Goal: Complete application form: Complete application form

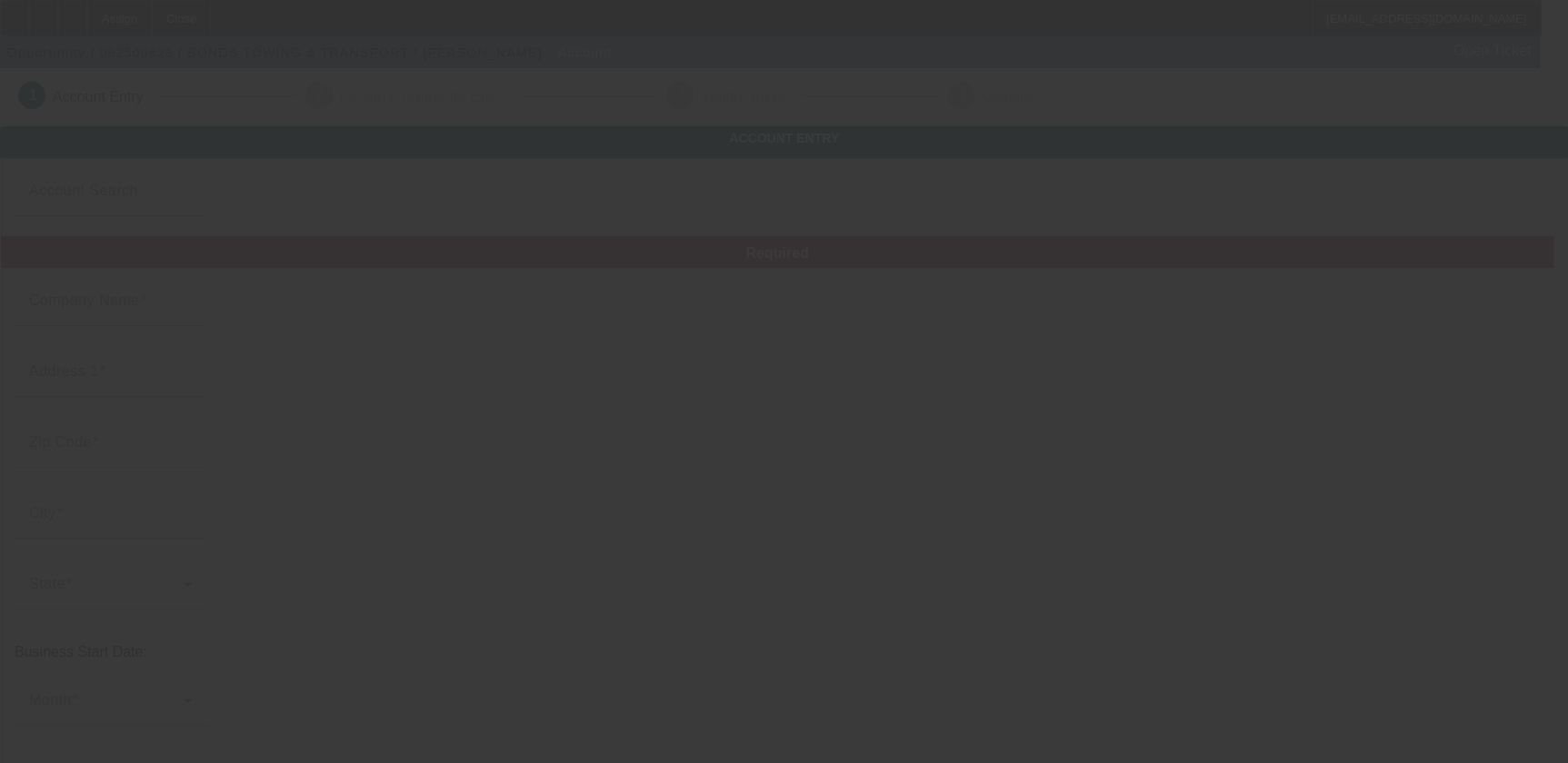
type input "BONDS TOWING & TRANSPORT"
type input "124 [PERSON_NAME] Dr"
type input "29646"
type input "Greenwood"
type input "[PHONE_NUMBER]"
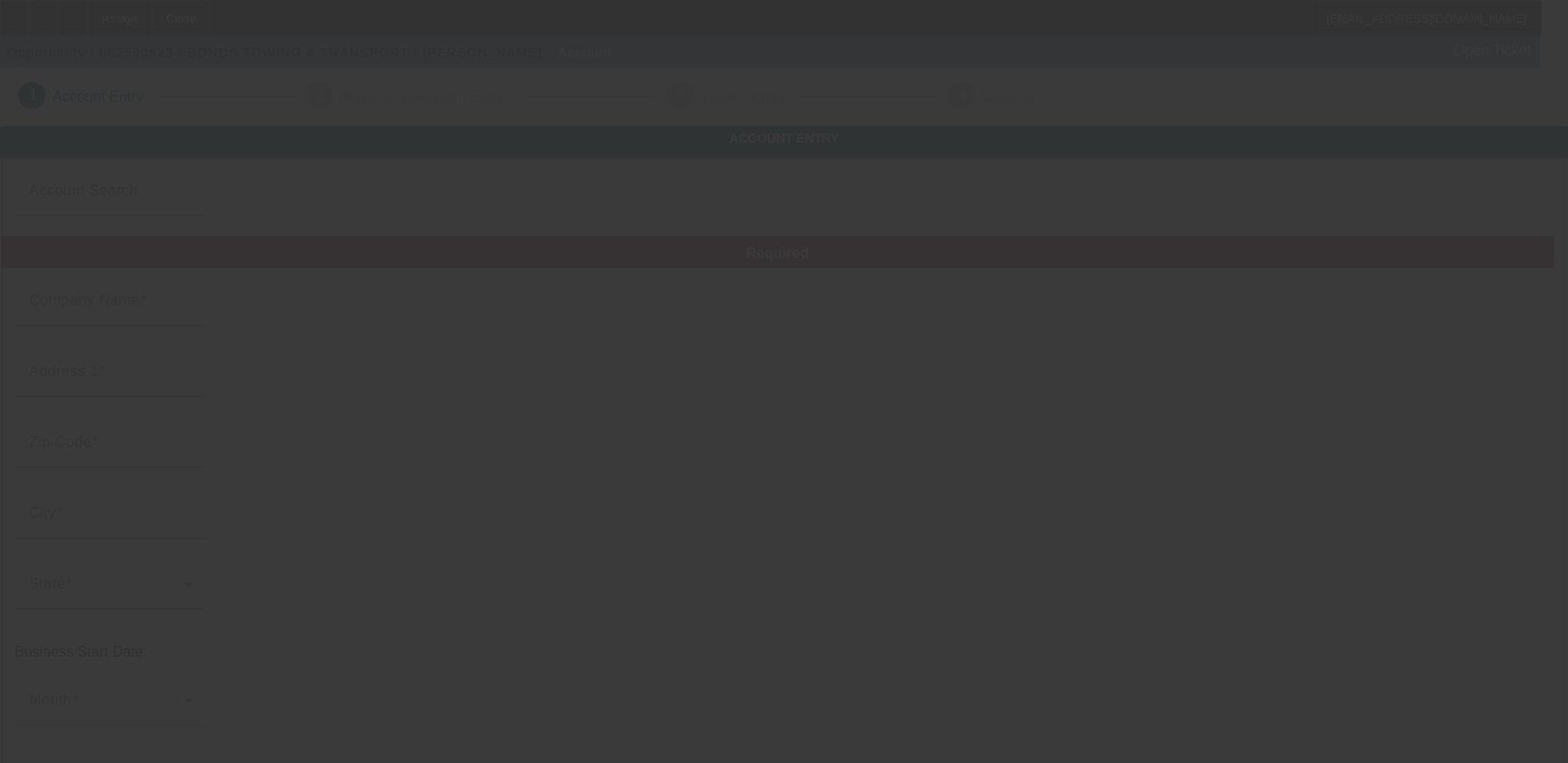
type input "[EMAIL_ADDRESS][DOMAIN_NAME]"
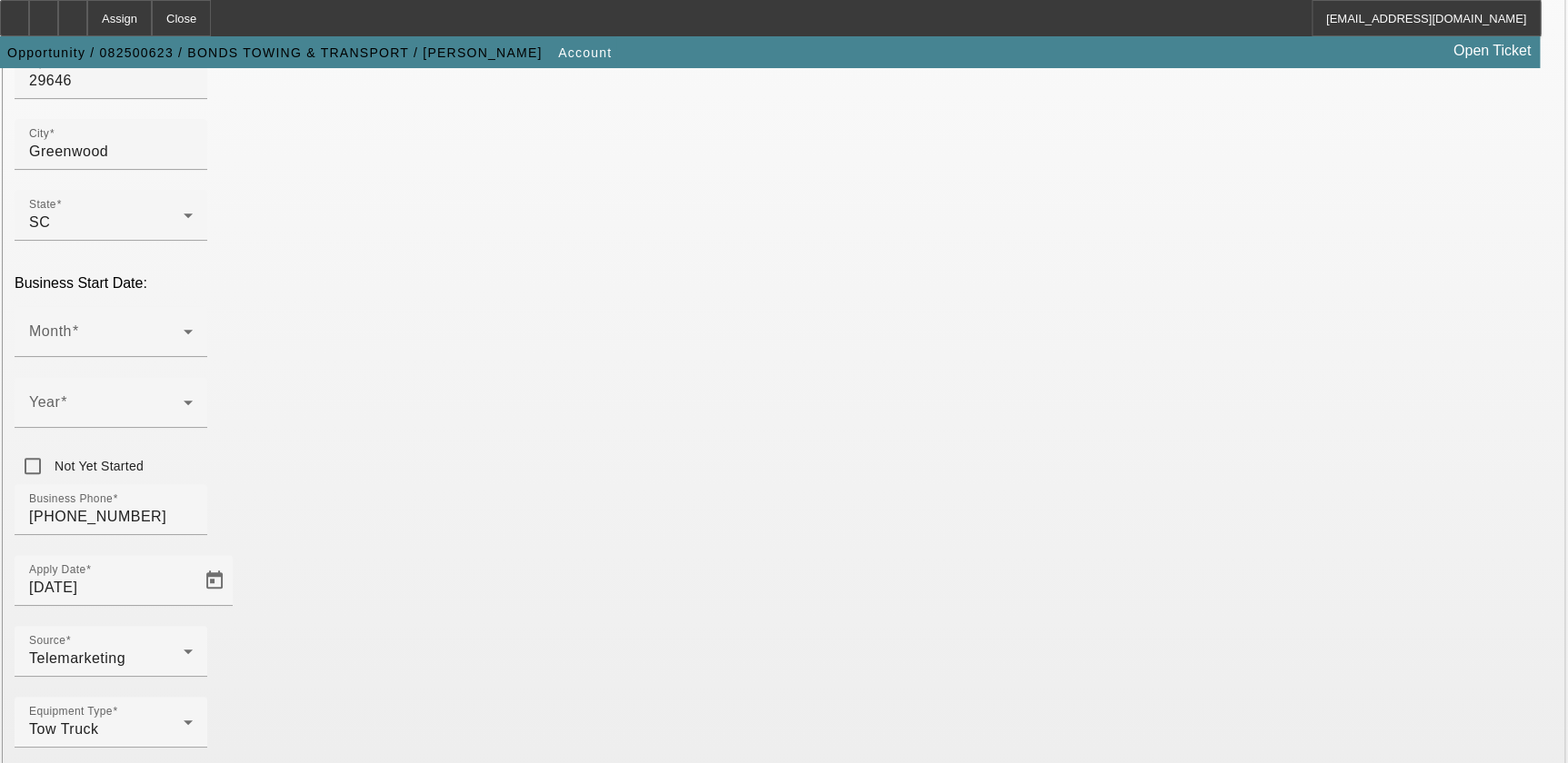
scroll to position [375, 0]
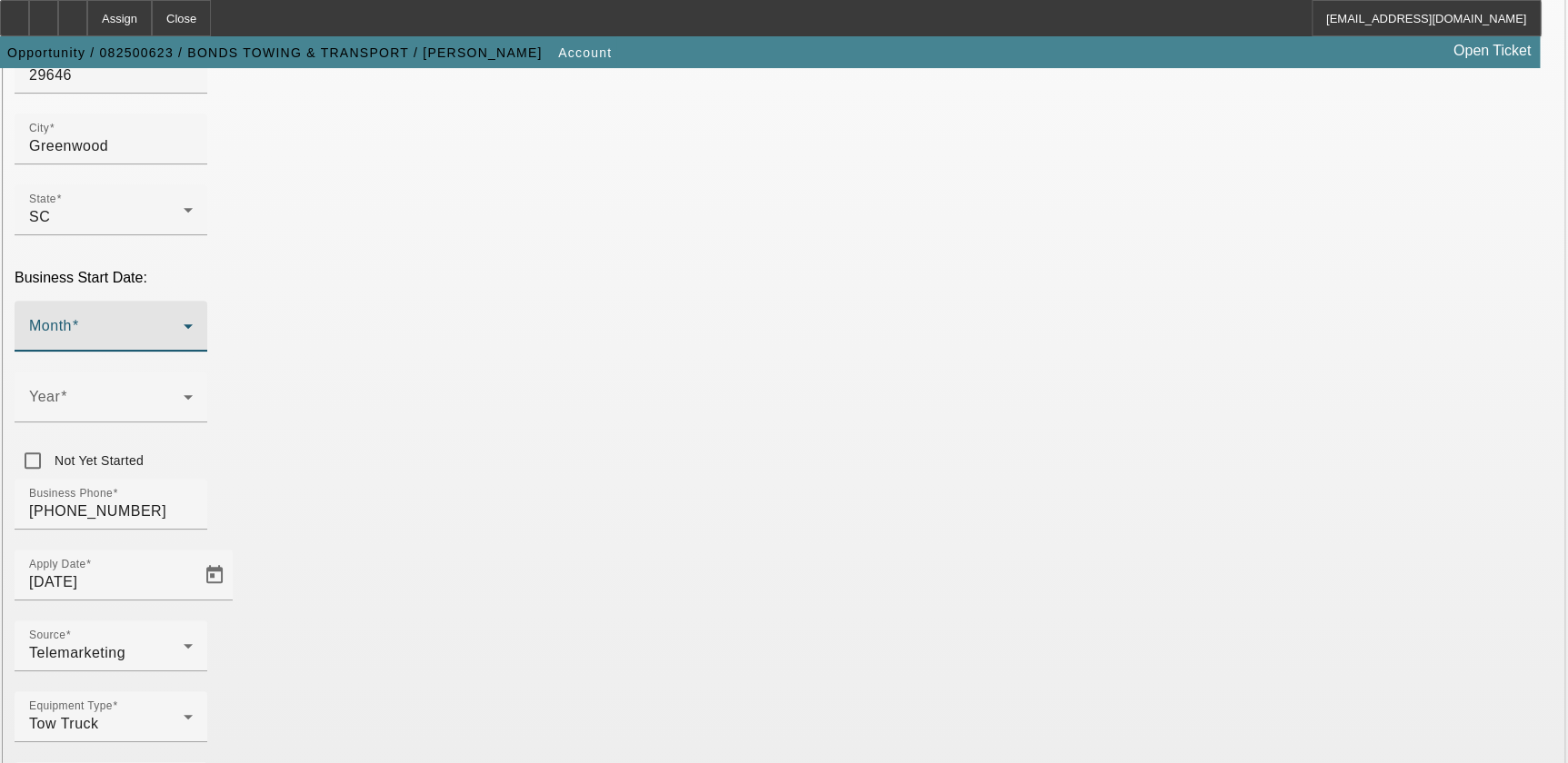
click at [184, 322] on span at bounding box center [107, 333] width 154 height 22
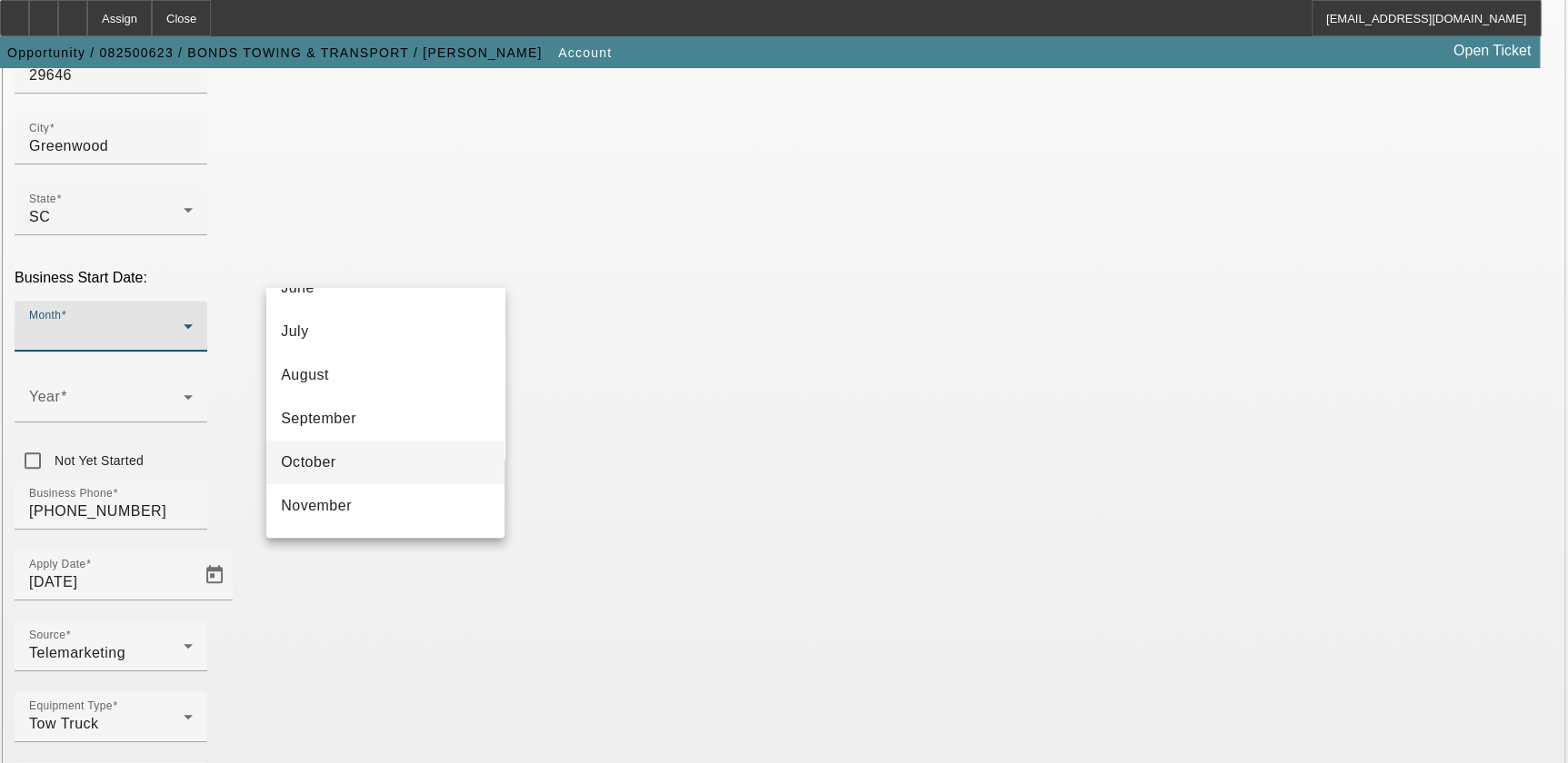
scroll to position [331, 0]
click at [591, 347] on div at bounding box center [784, 381] width 1568 height 763
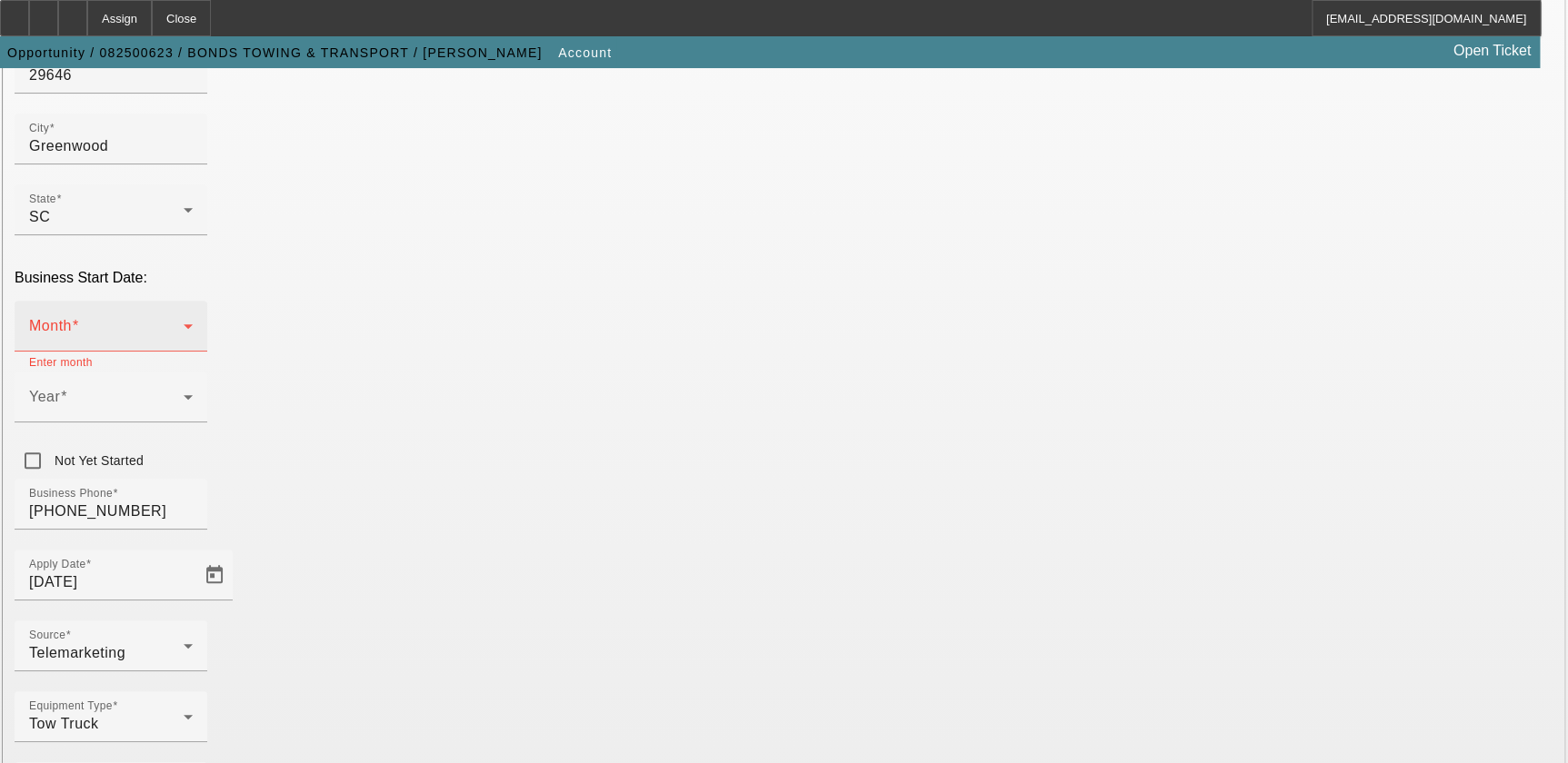
click at [184, 322] on span at bounding box center [107, 333] width 154 height 22
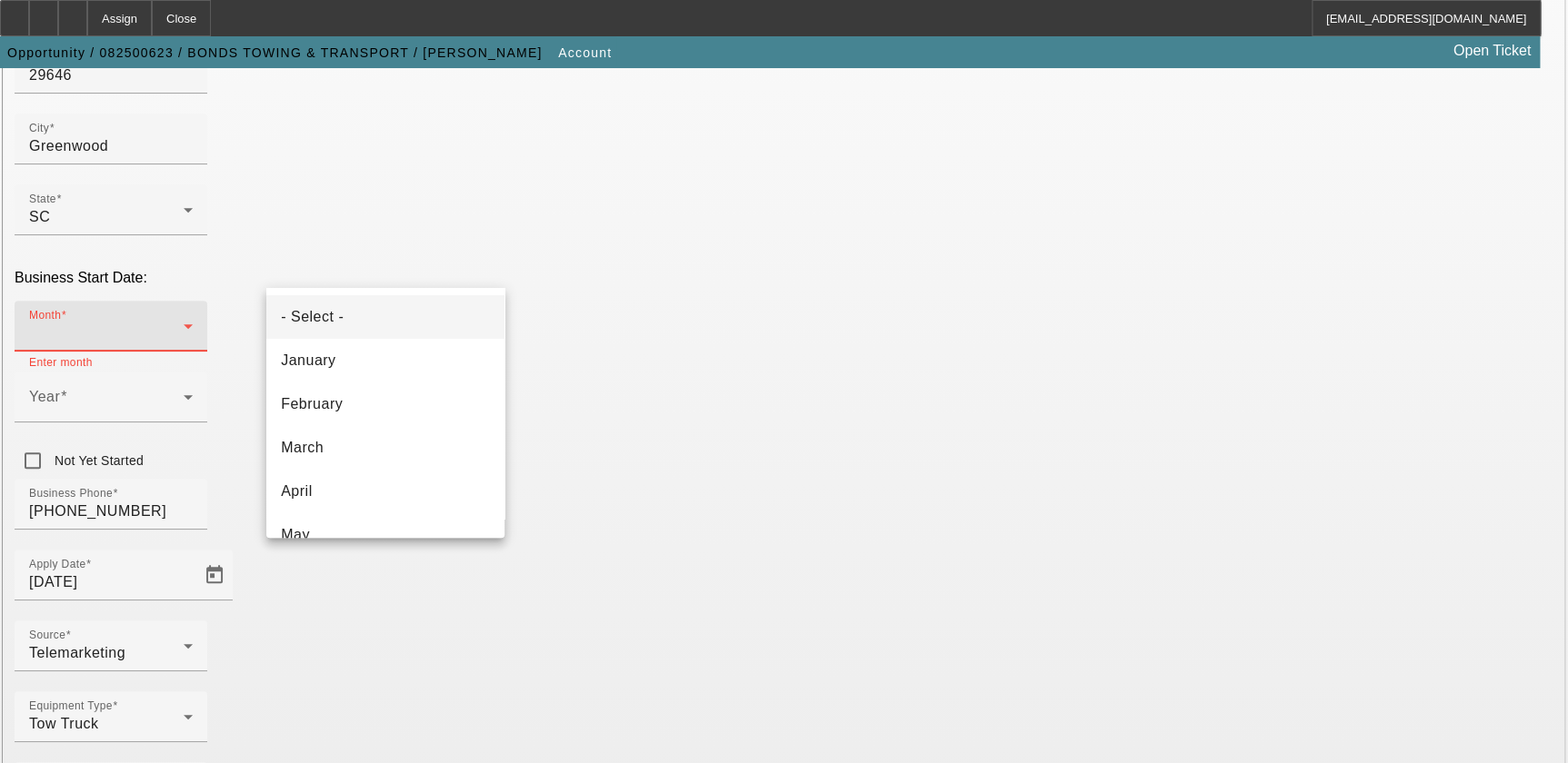
click at [572, 335] on div at bounding box center [784, 381] width 1568 height 763
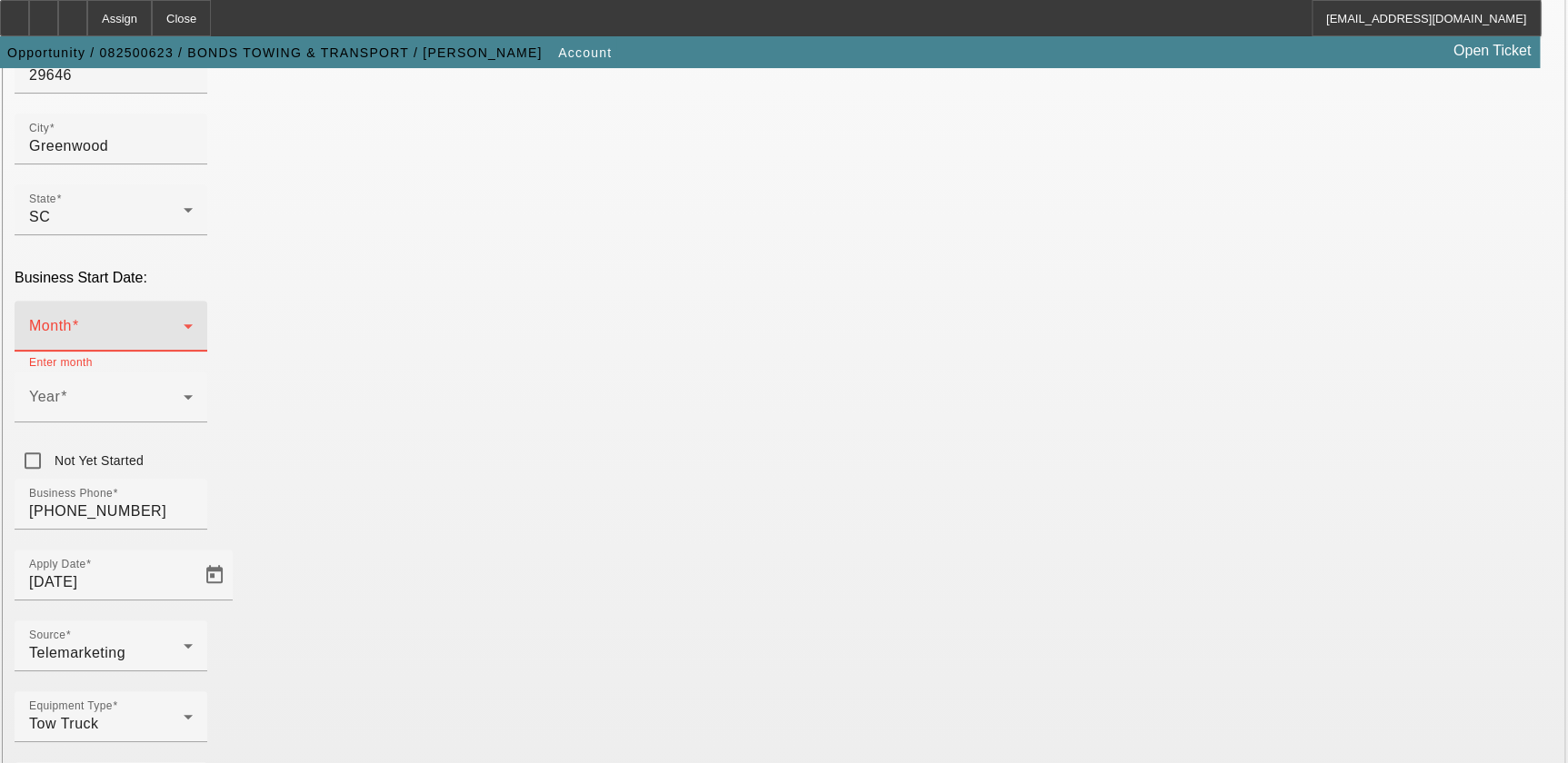
click at [184, 322] on span at bounding box center [107, 333] width 154 height 22
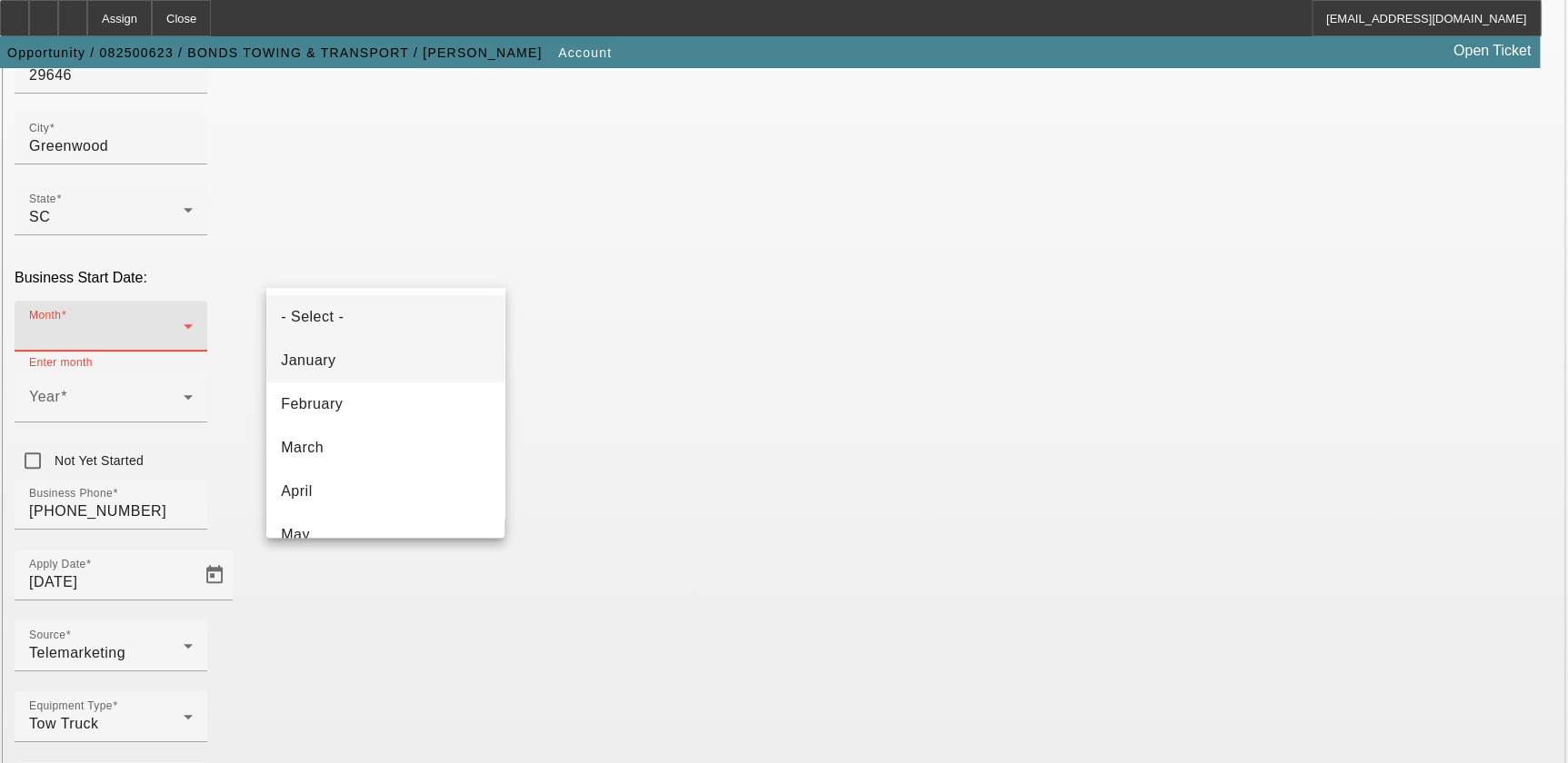
click at [378, 348] on mat-option "January" at bounding box center [385, 360] width 238 height 43
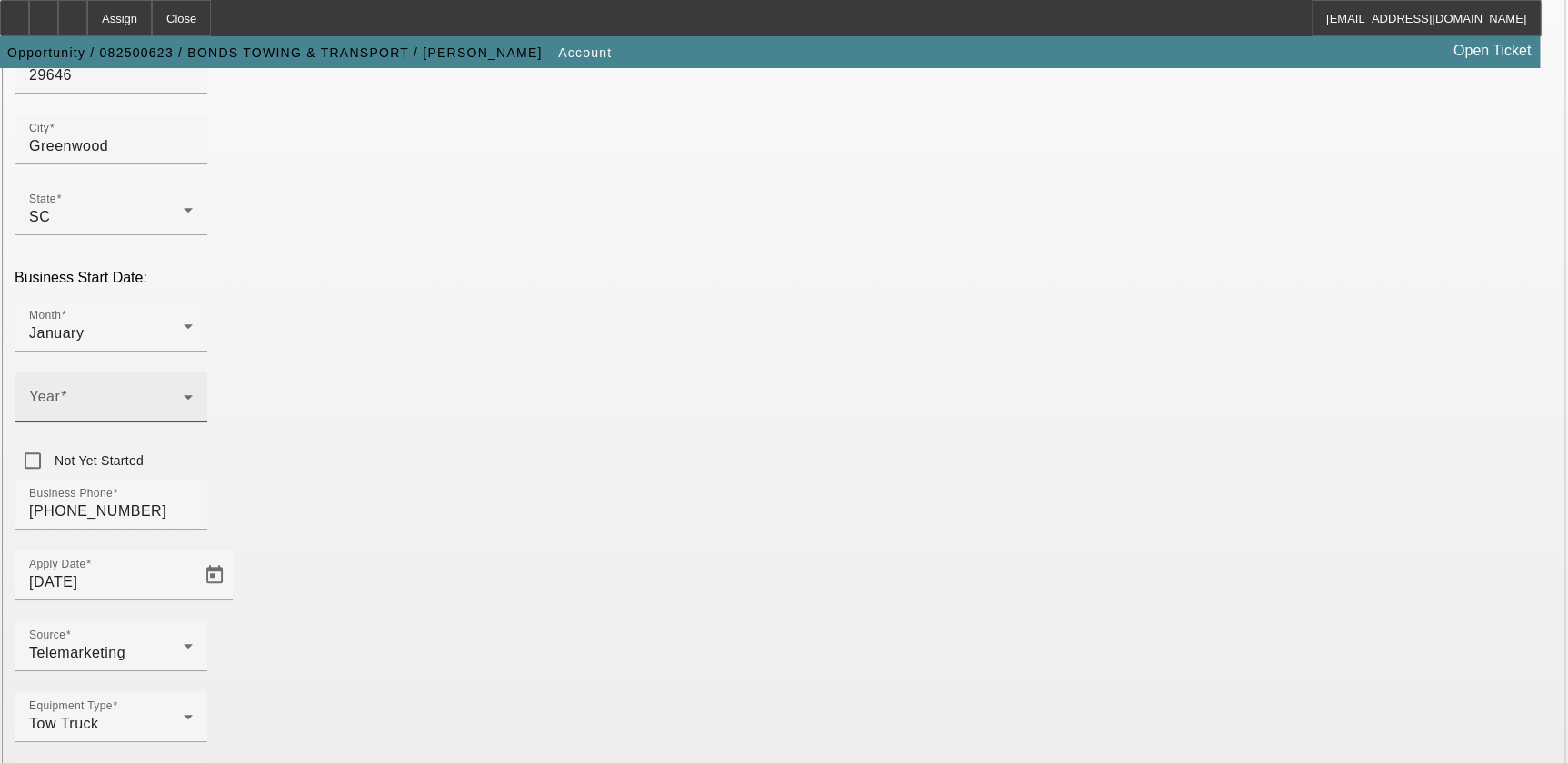
click at [208, 372] on div "Year" at bounding box center [111, 397] width 193 height 50
click at [671, 452] on div at bounding box center [784, 381] width 1568 height 763
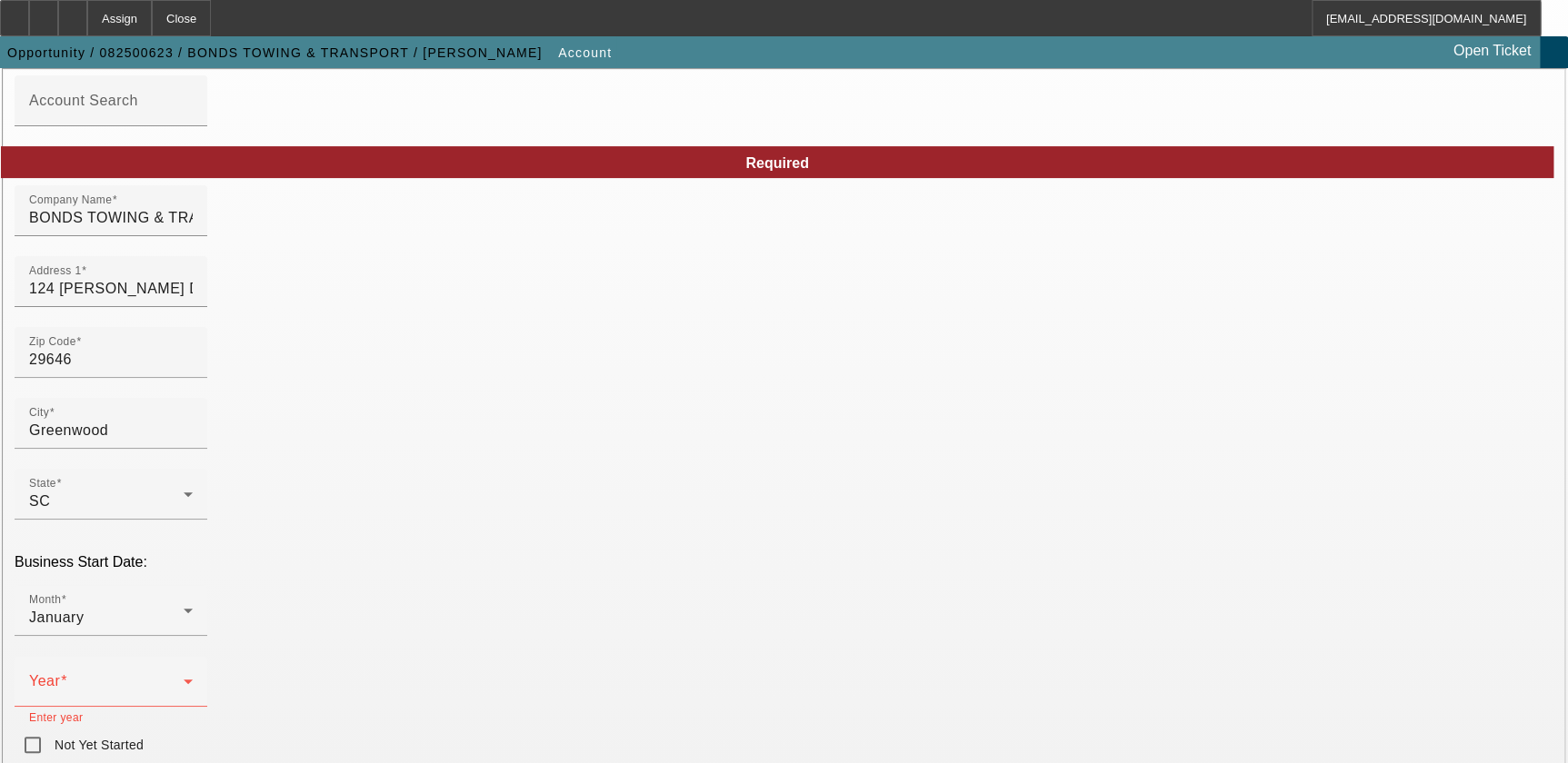
scroll to position [247, 0]
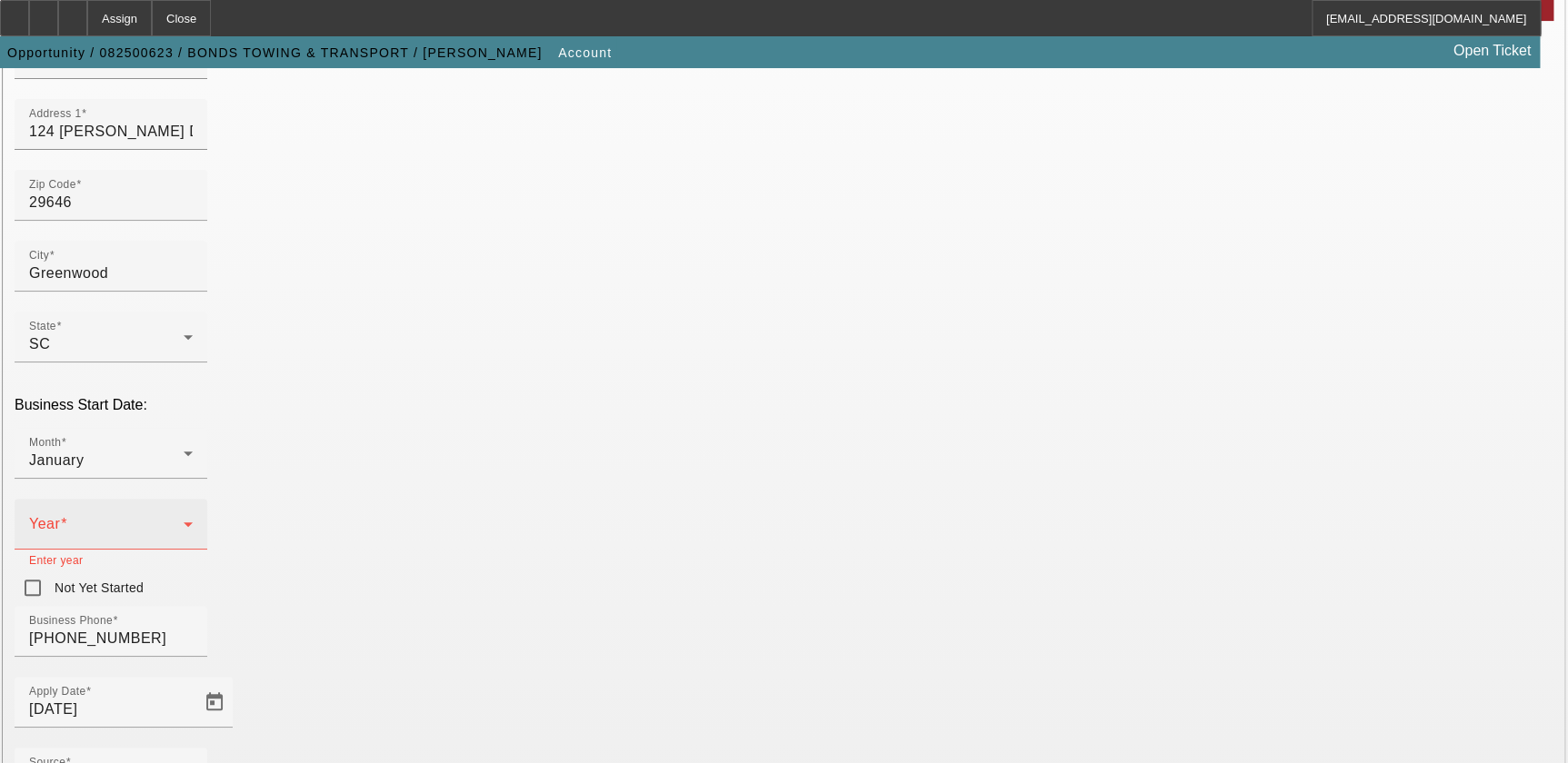
click at [184, 521] on span at bounding box center [107, 532] width 154 height 22
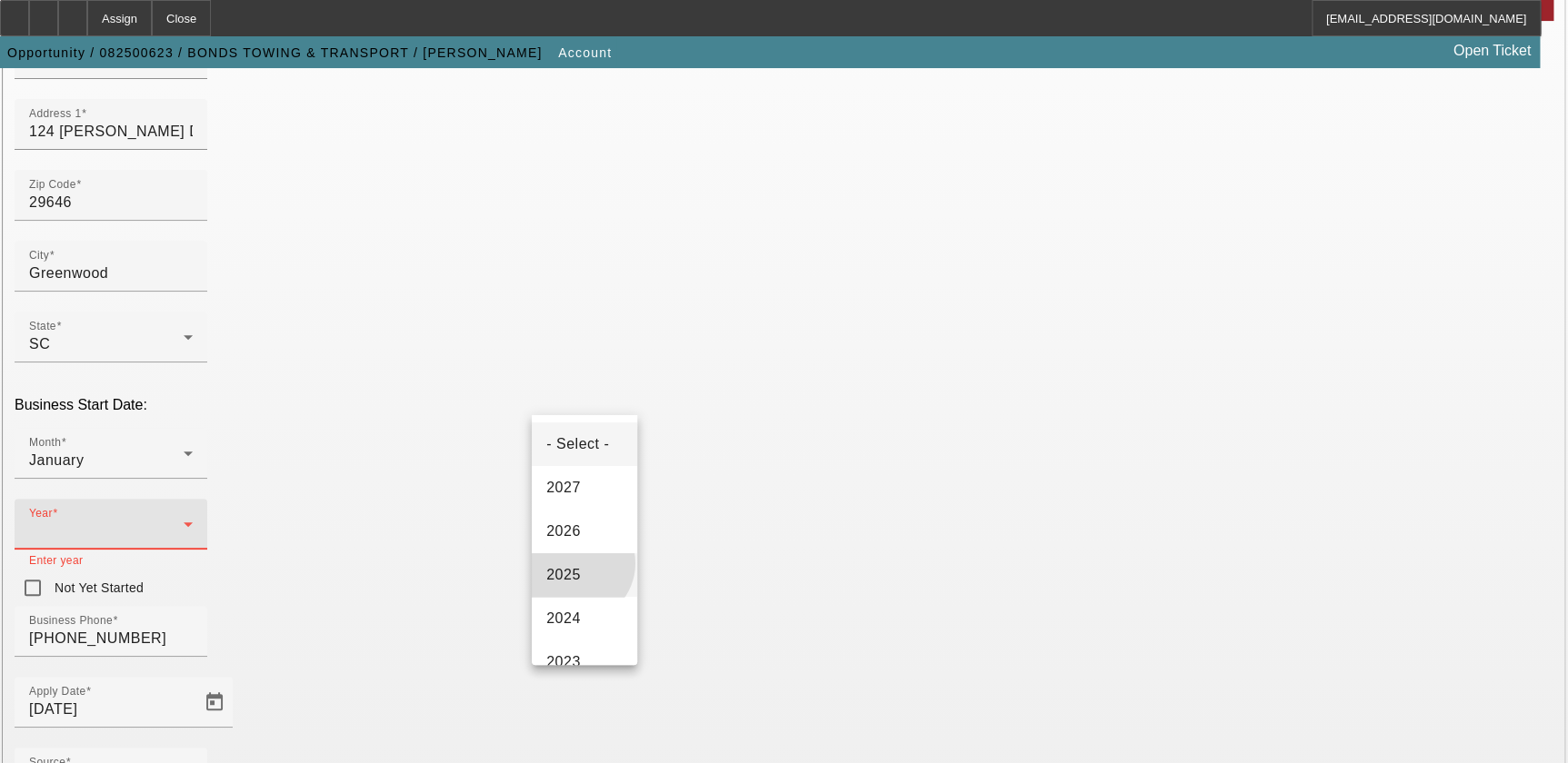
click at [575, 564] on span "2025" at bounding box center [564, 575] width 35 height 22
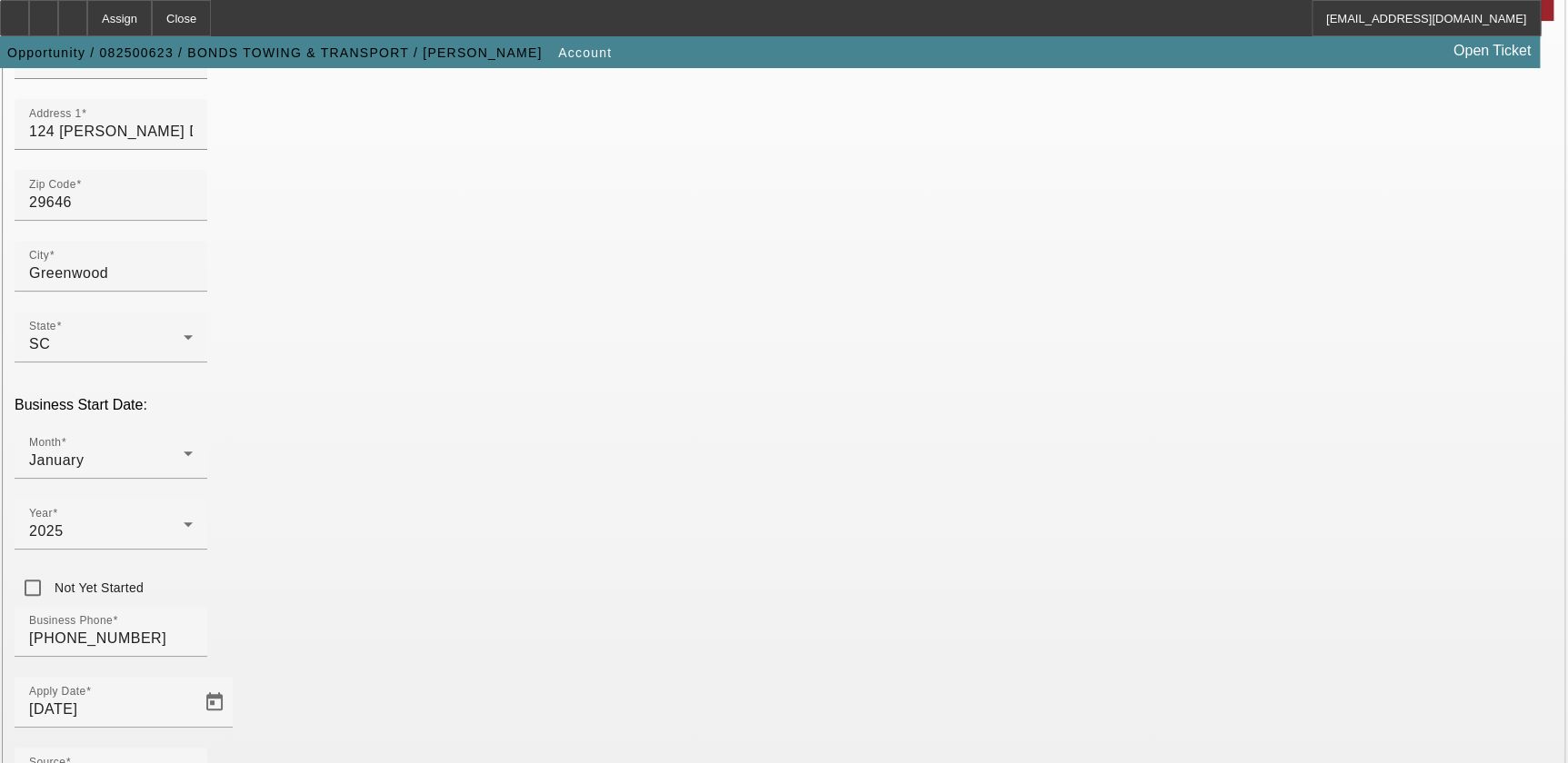
click at [684, 606] on div "Business Phone [PHONE_NUMBER]" at bounding box center [784, 641] width 1539 height 71
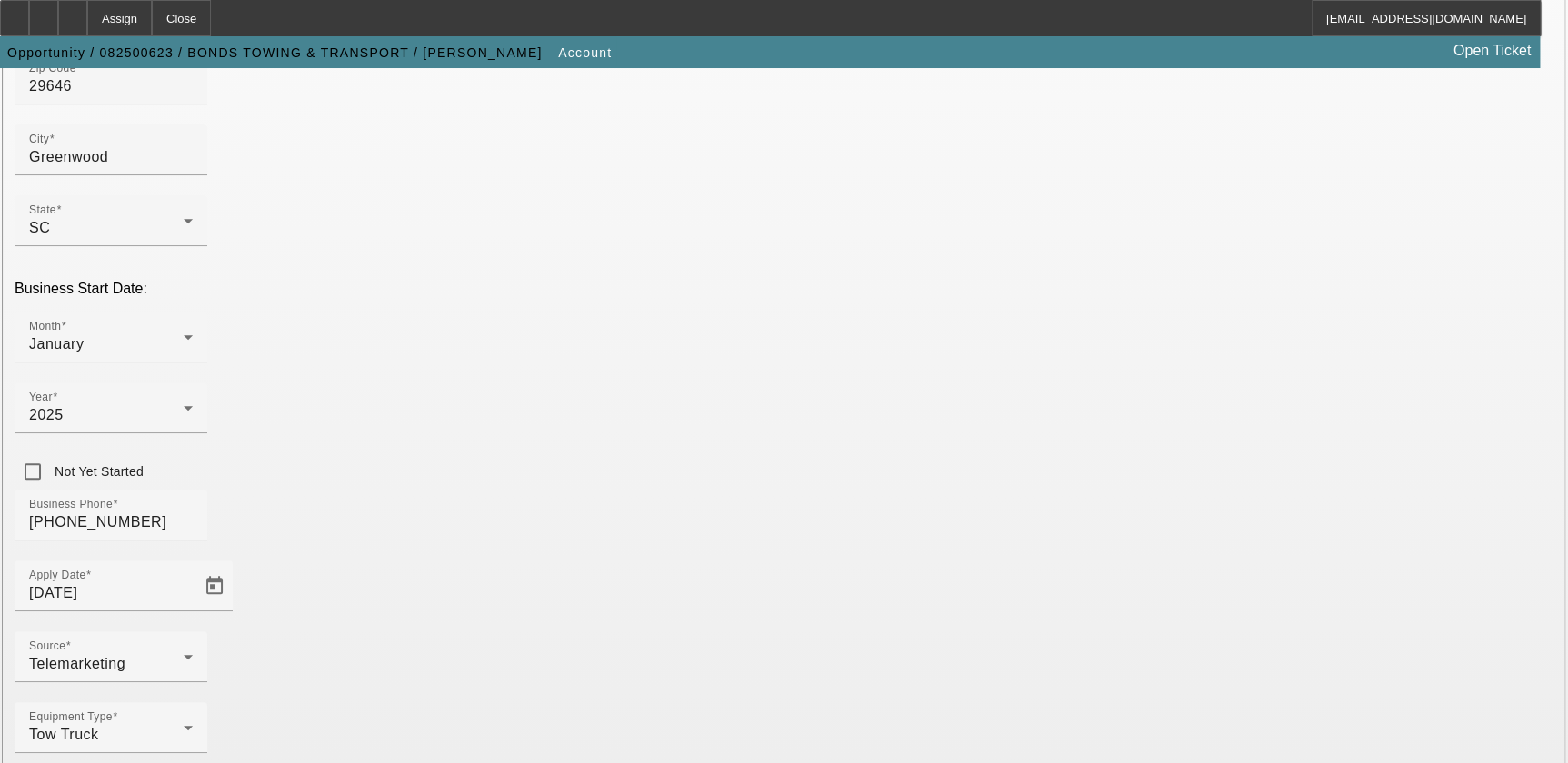
scroll to position [375, 0]
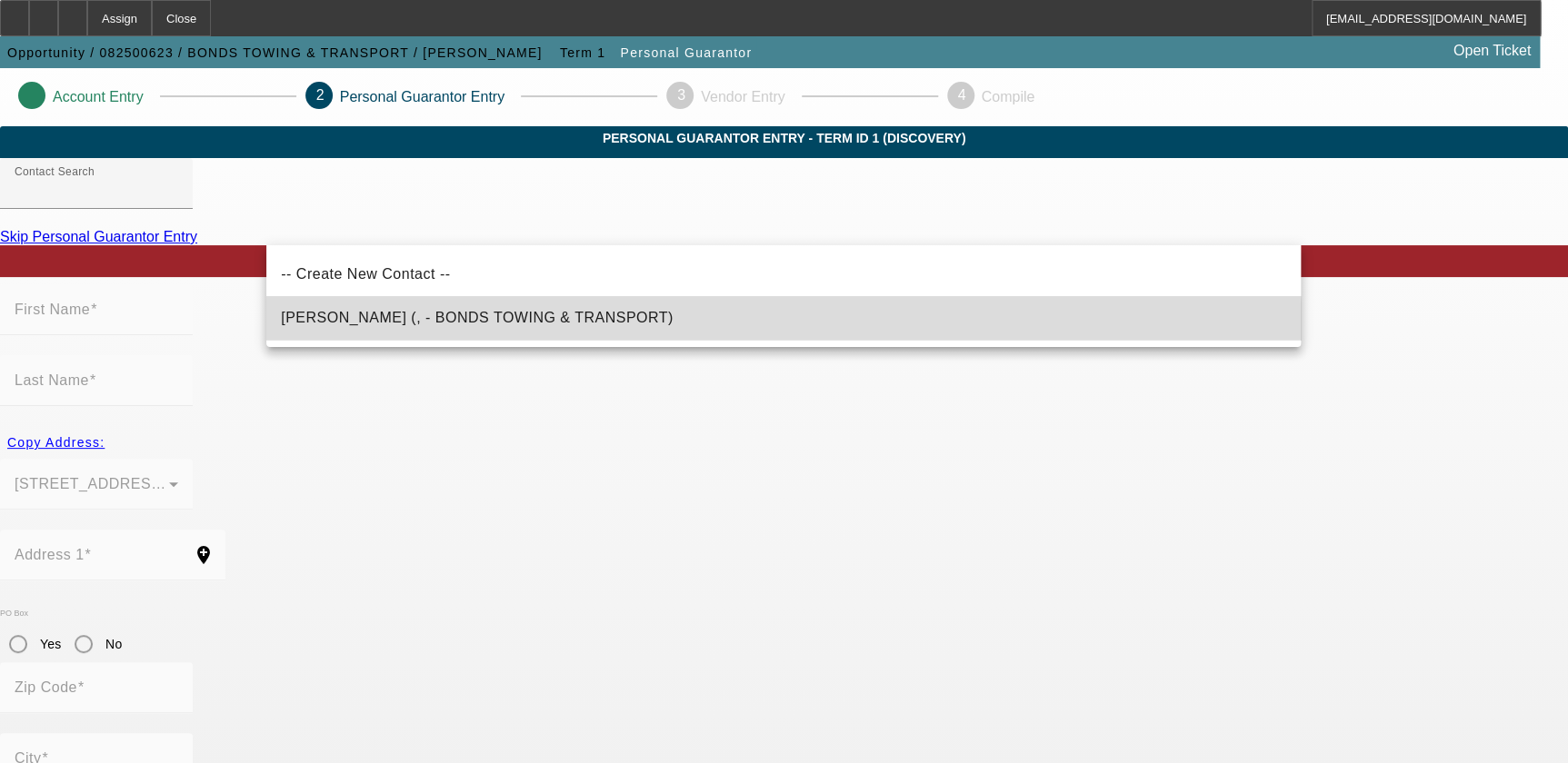
click at [487, 328] on span "[PERSON_NAME] (, - BONDS TOWING & TRANSPORT)" at bounding box center [477, 318] width 392 height 22
type input "[PERSON_NAME] (, - BONDS TOWING & TRANSPORT)"
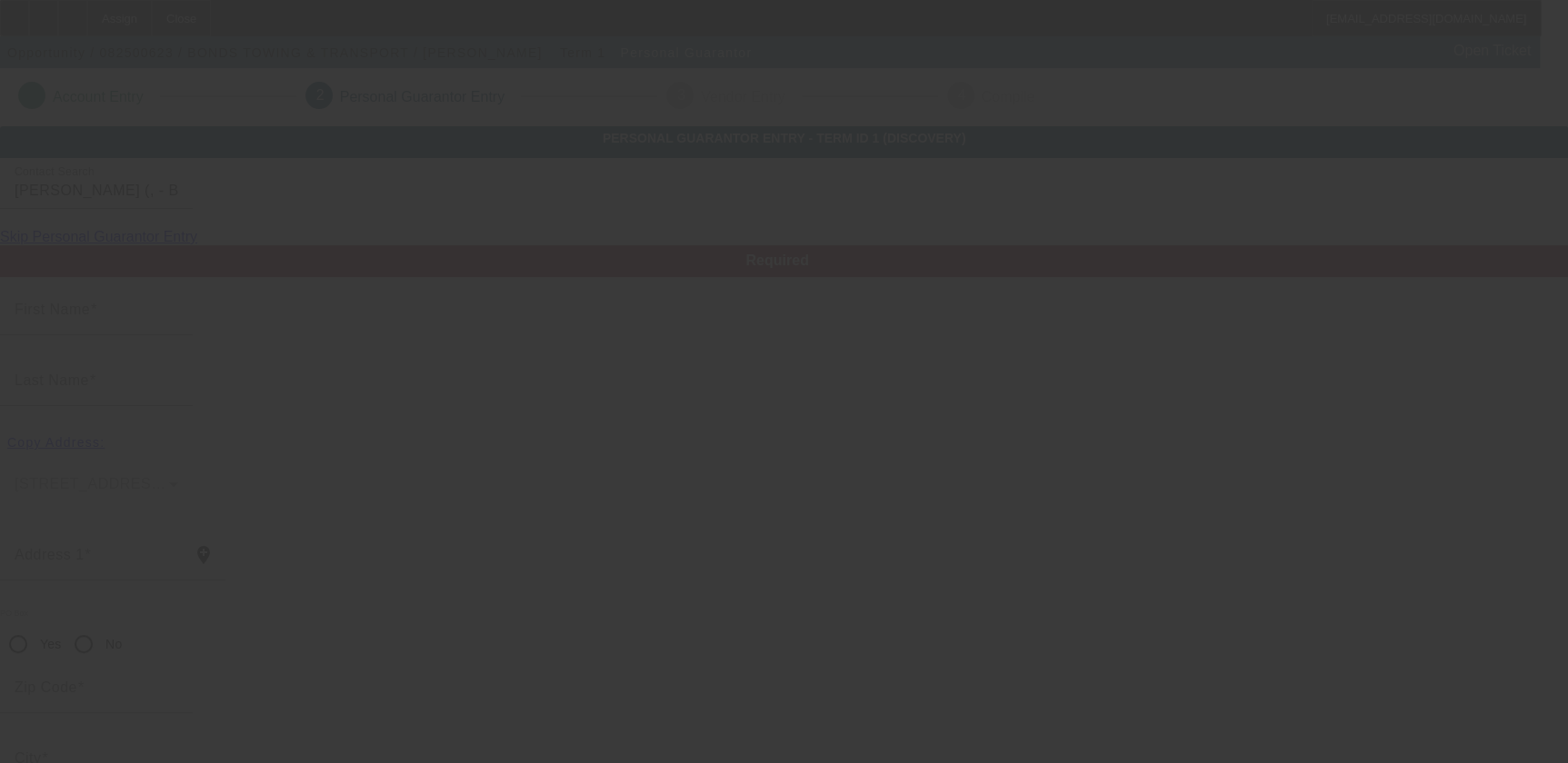
type input "[PERSON_NAME]"
type input "Bonds"
radio input "true"
type input "[PHONE_NUMBER]"
type input "[EMAIL_ADDRESS][DOMAIN_NAME]"
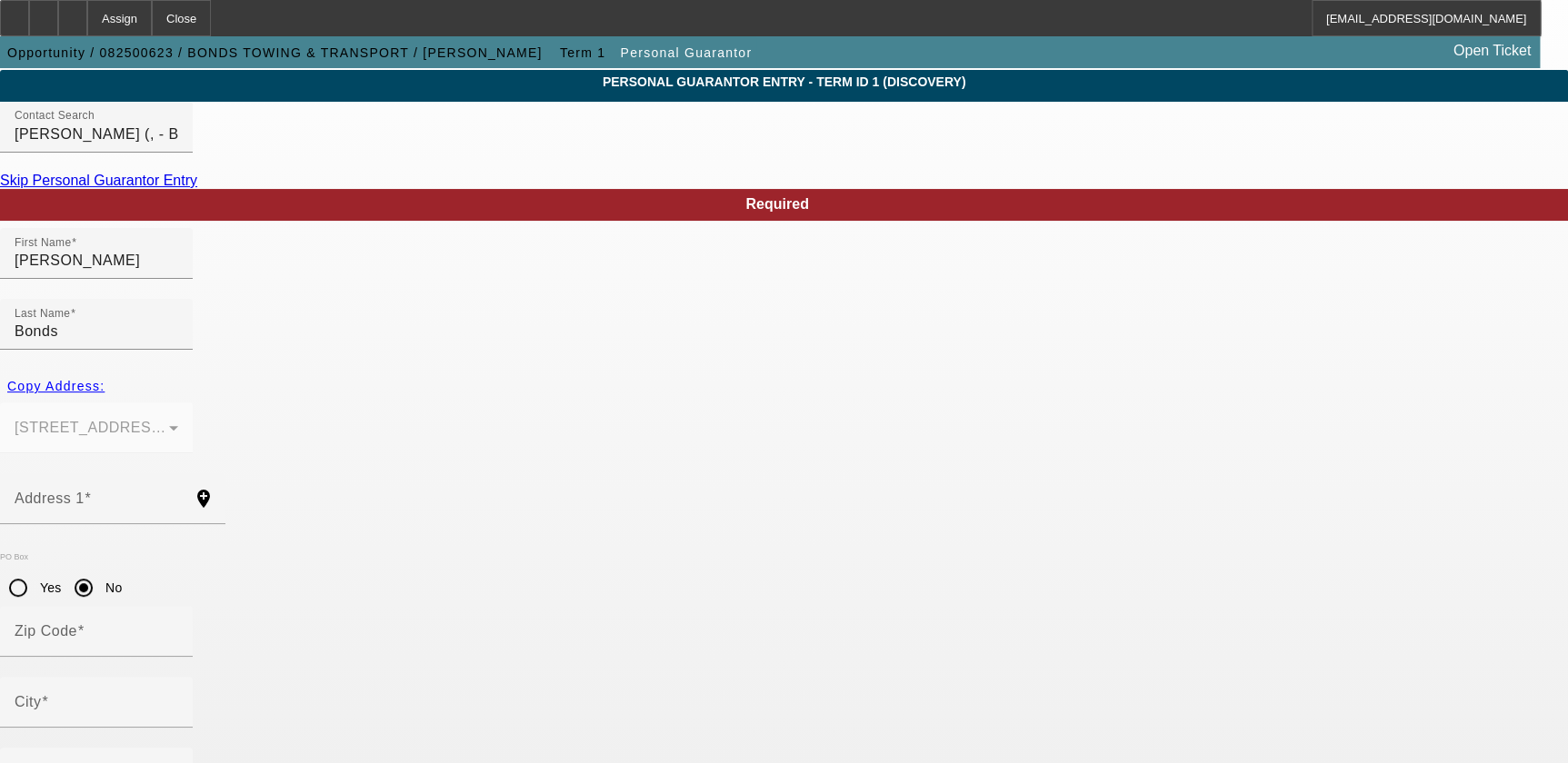
scroll to position [120, 0]
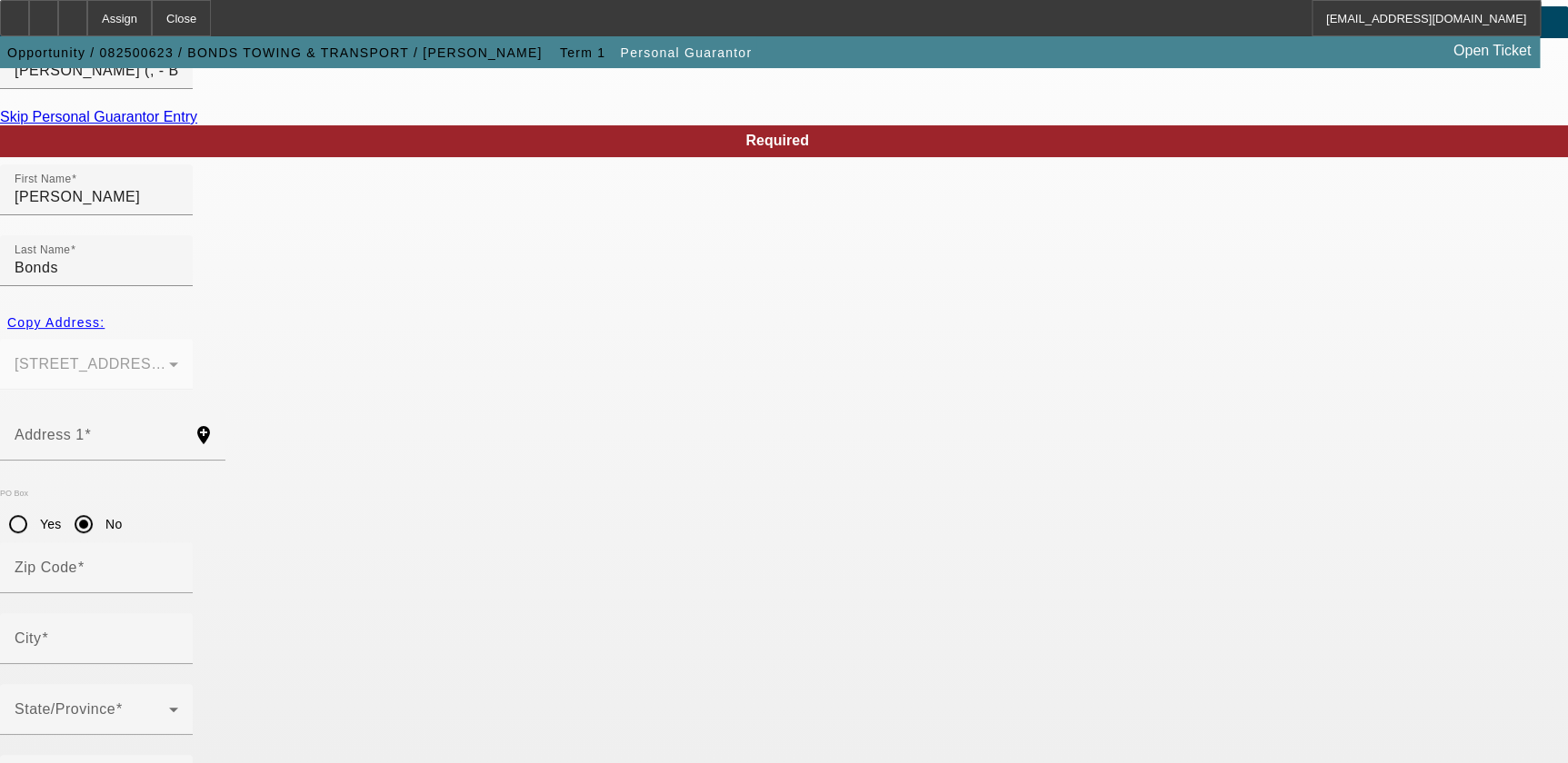
paste input "250-53-5892"
type input "250-53-5892"
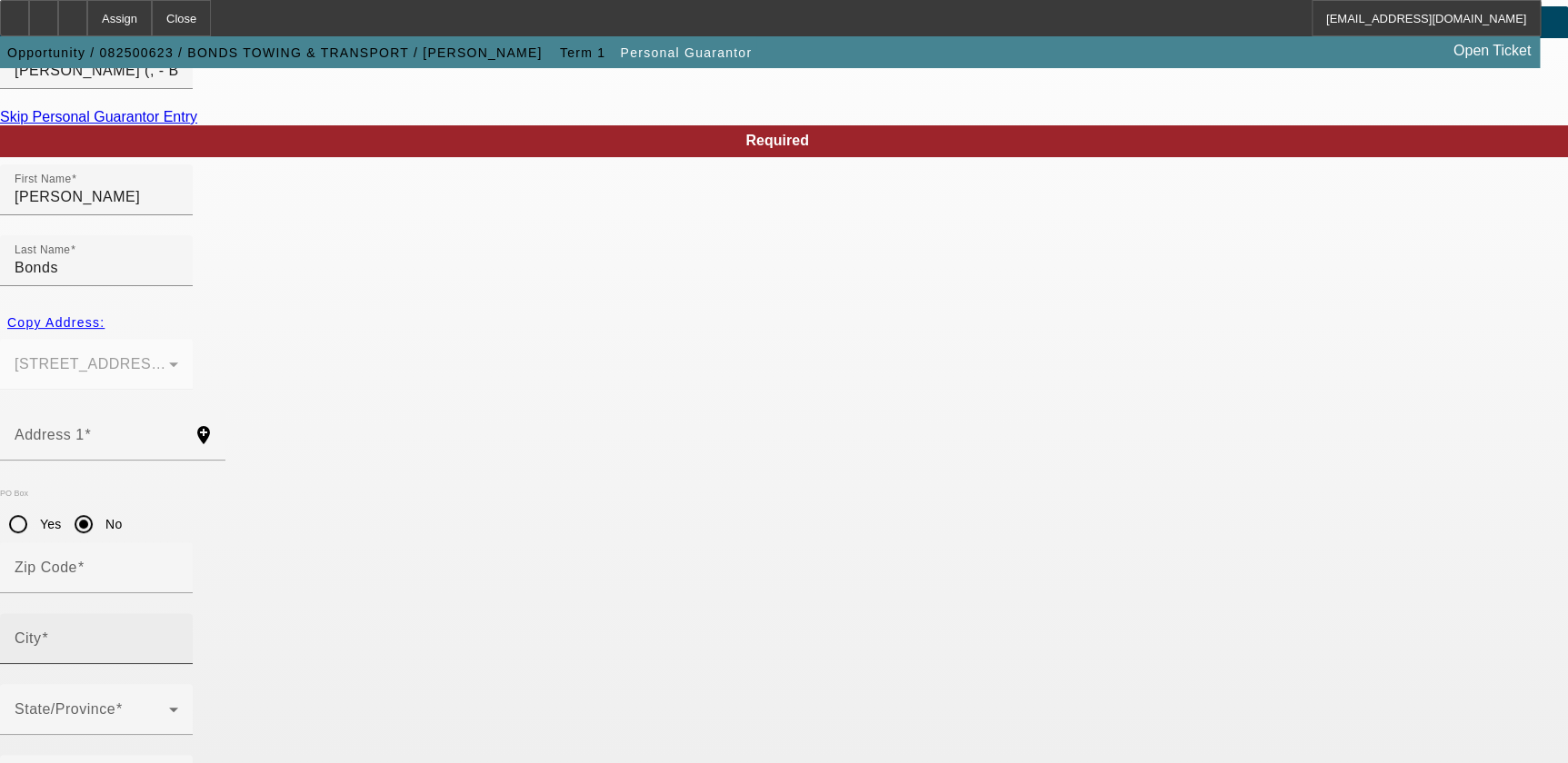
type input "100"
click at [178, 635] on input "City" at bounding box center [96, 646] width 164 height 22
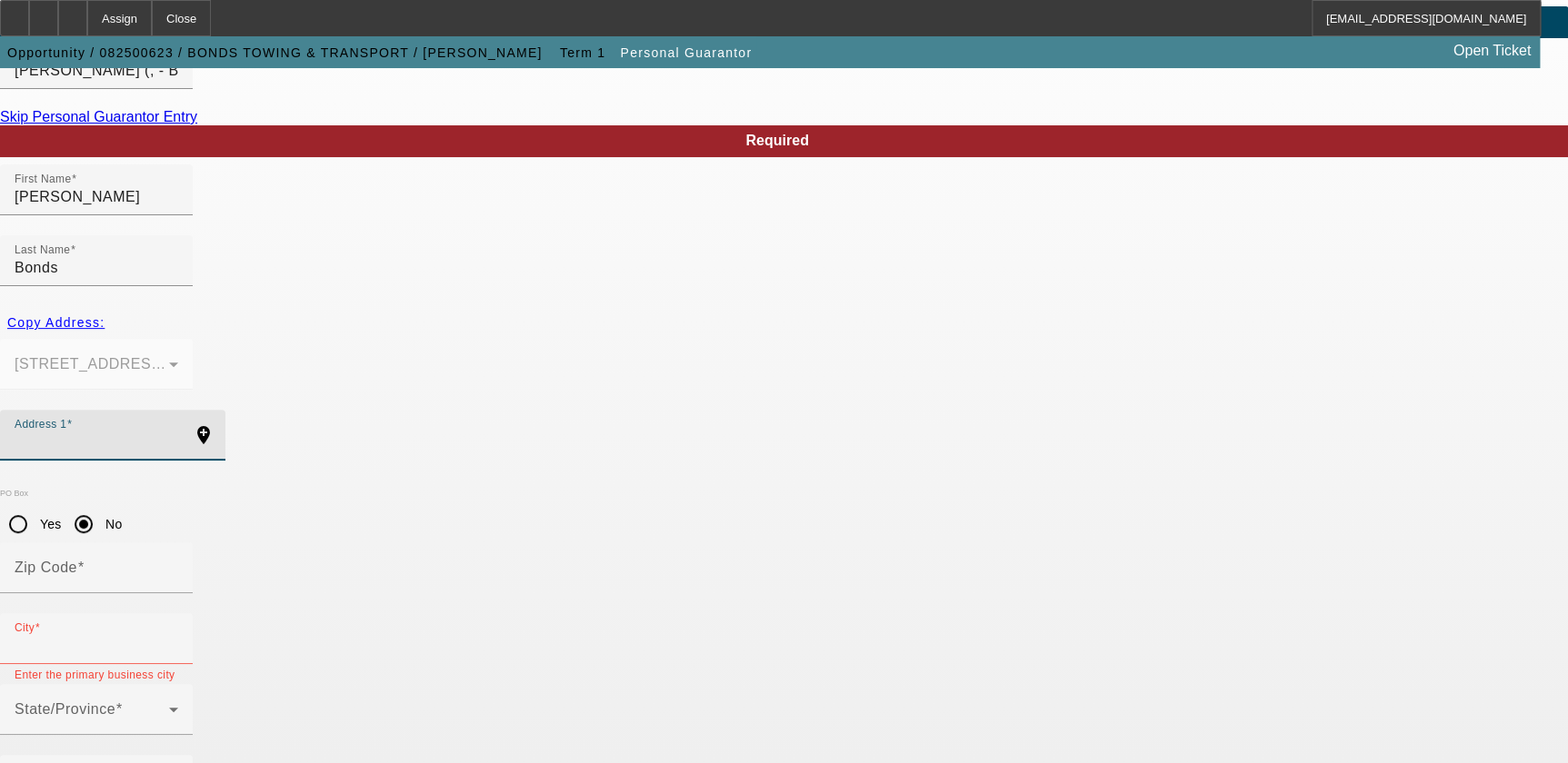
click at [178, 432] on input "Address 1" at bounding box center [96, 443] width 164 height 22
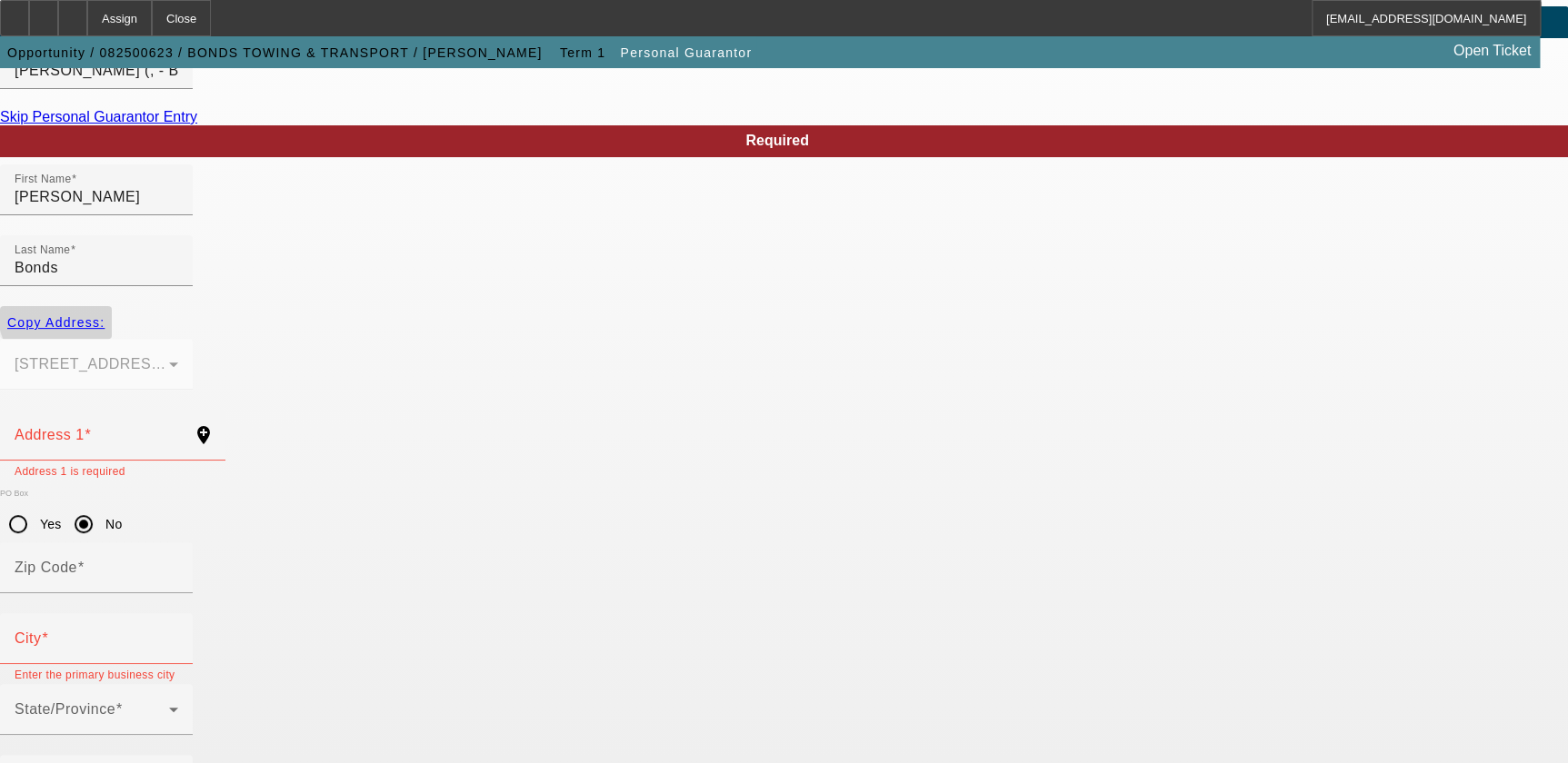
click at [105, 315] on span "Copy Address:" at bounding box center [56, 322] width 97 height 15
type input "124 [PERSON_NAME] Dr"
radio input "false"
type input "29646"
type input "Greenwood"
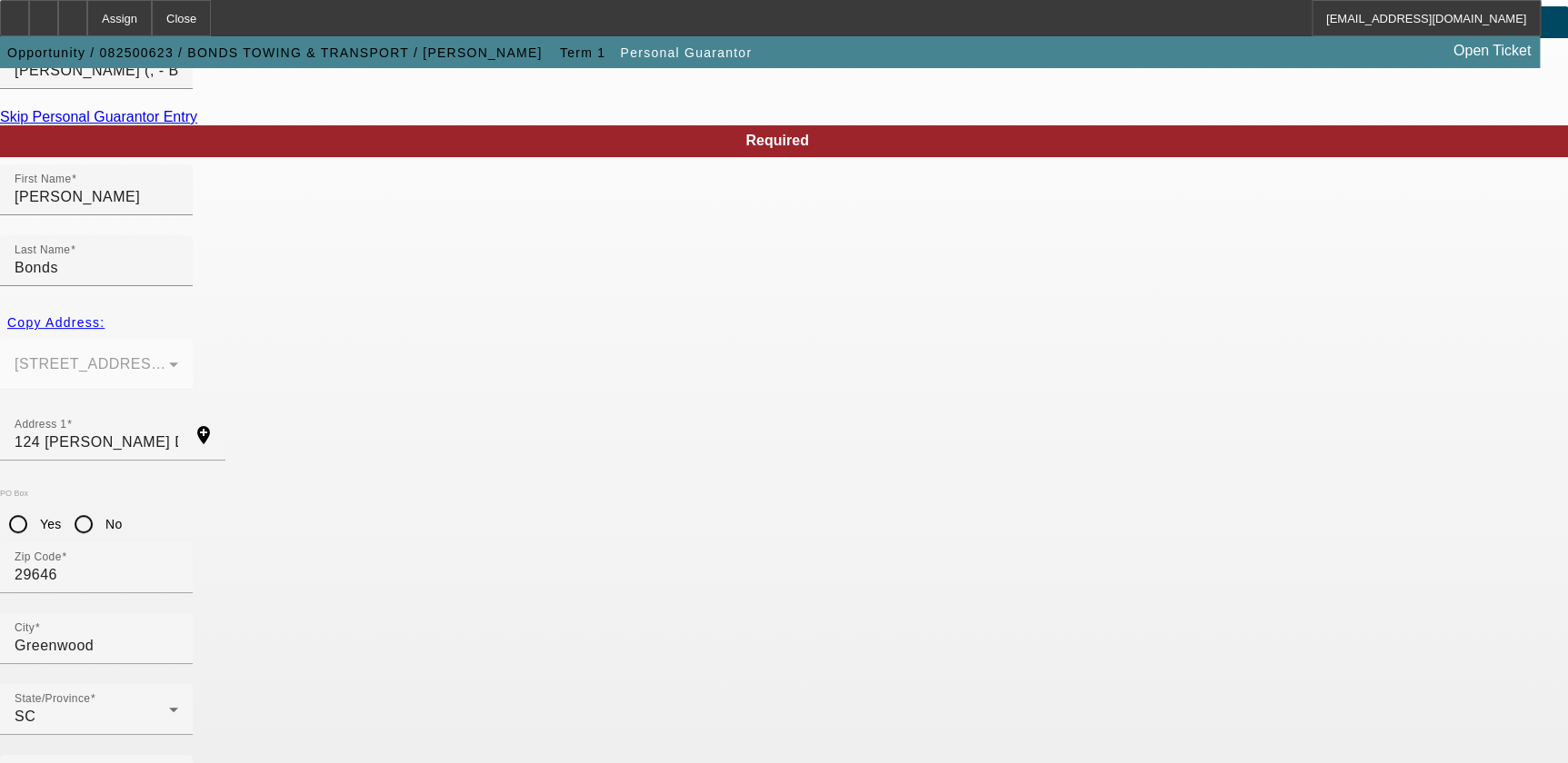
click at [102, 506] on input "No" at bounding box center [84, 524] width 37 height 37
radio input "true"
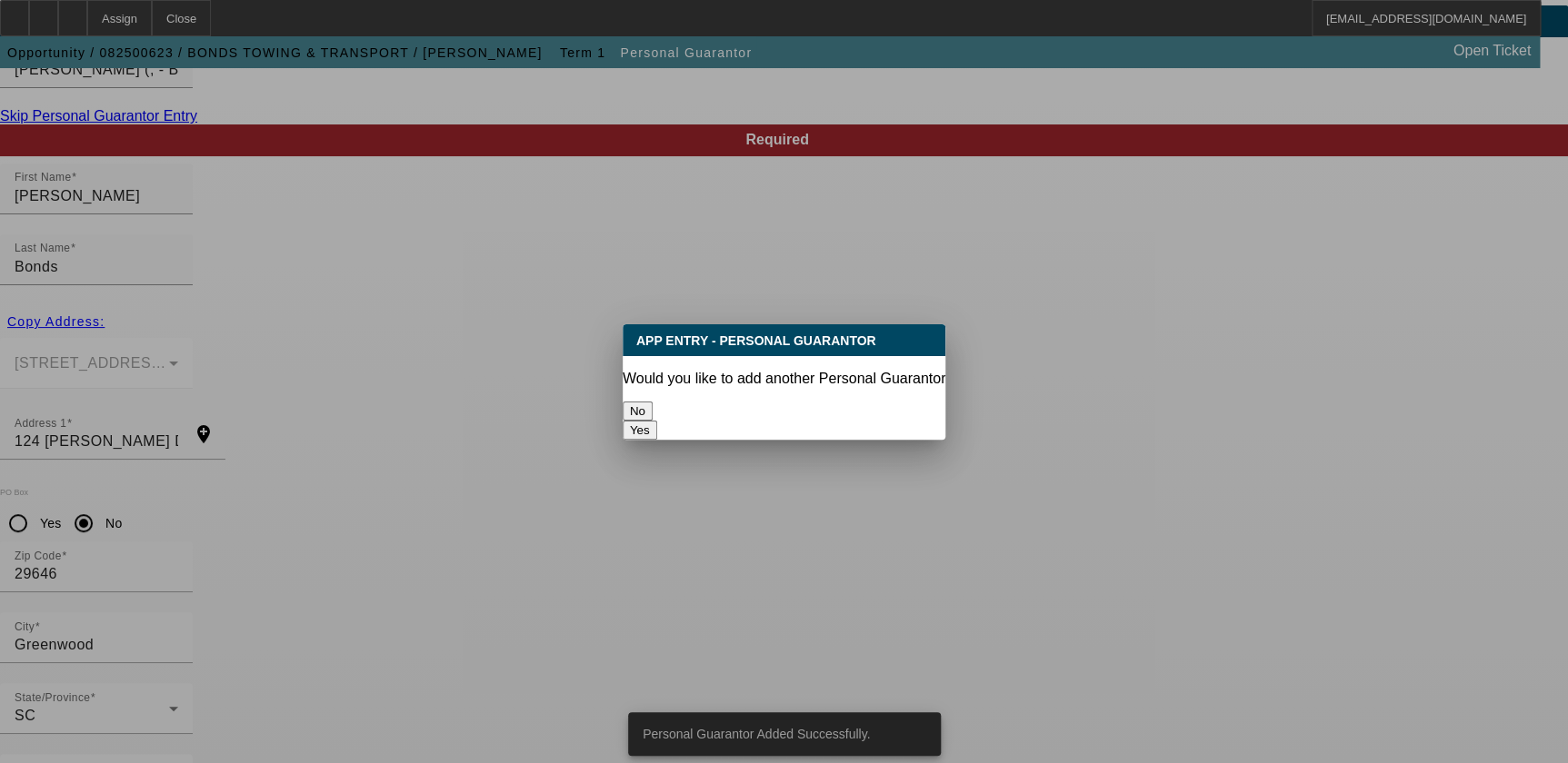
scroll to position [0, 0]
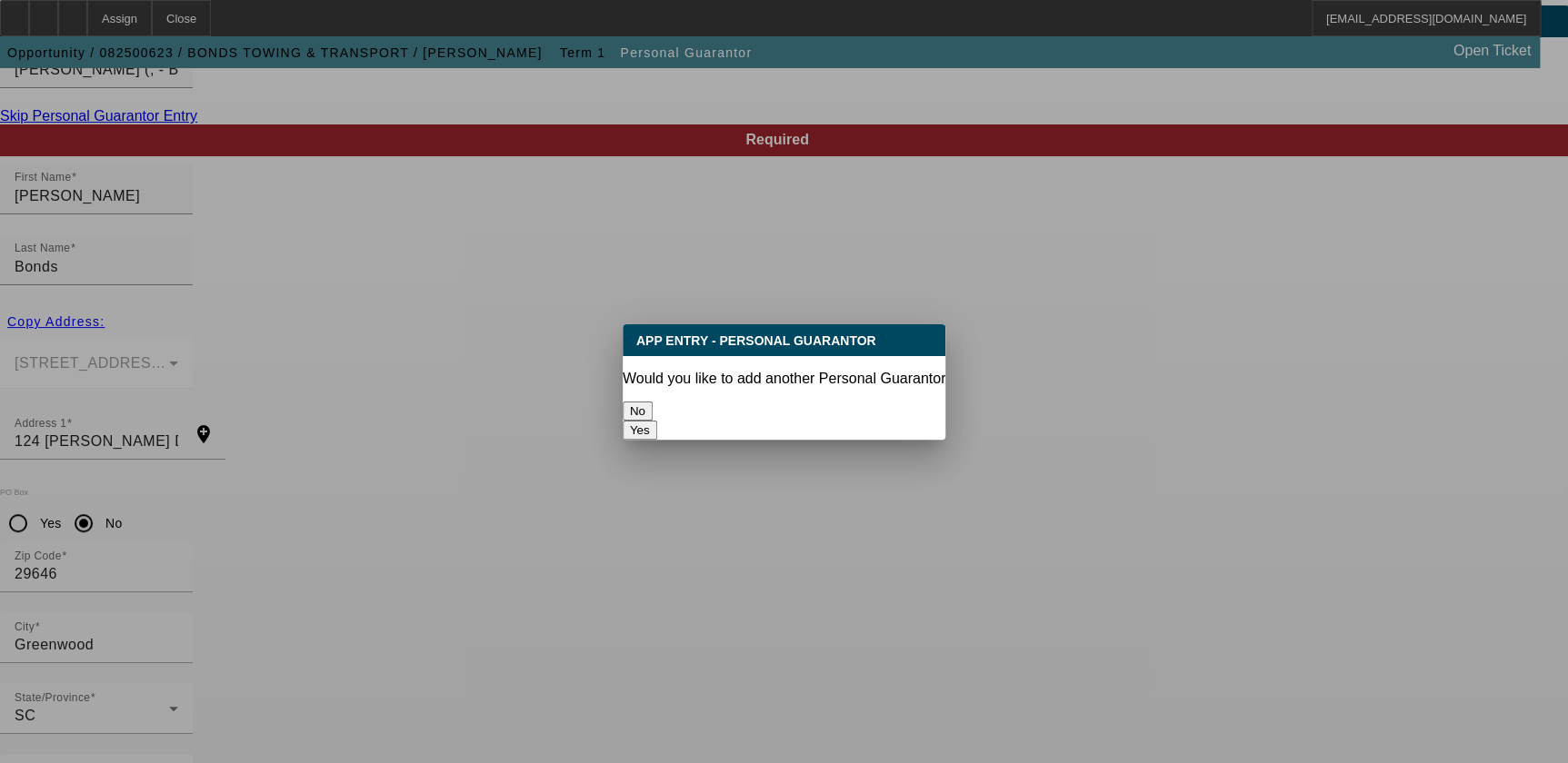
click at [652, 404] on button "No" at bounding box center [637, 410] width 30 height 19
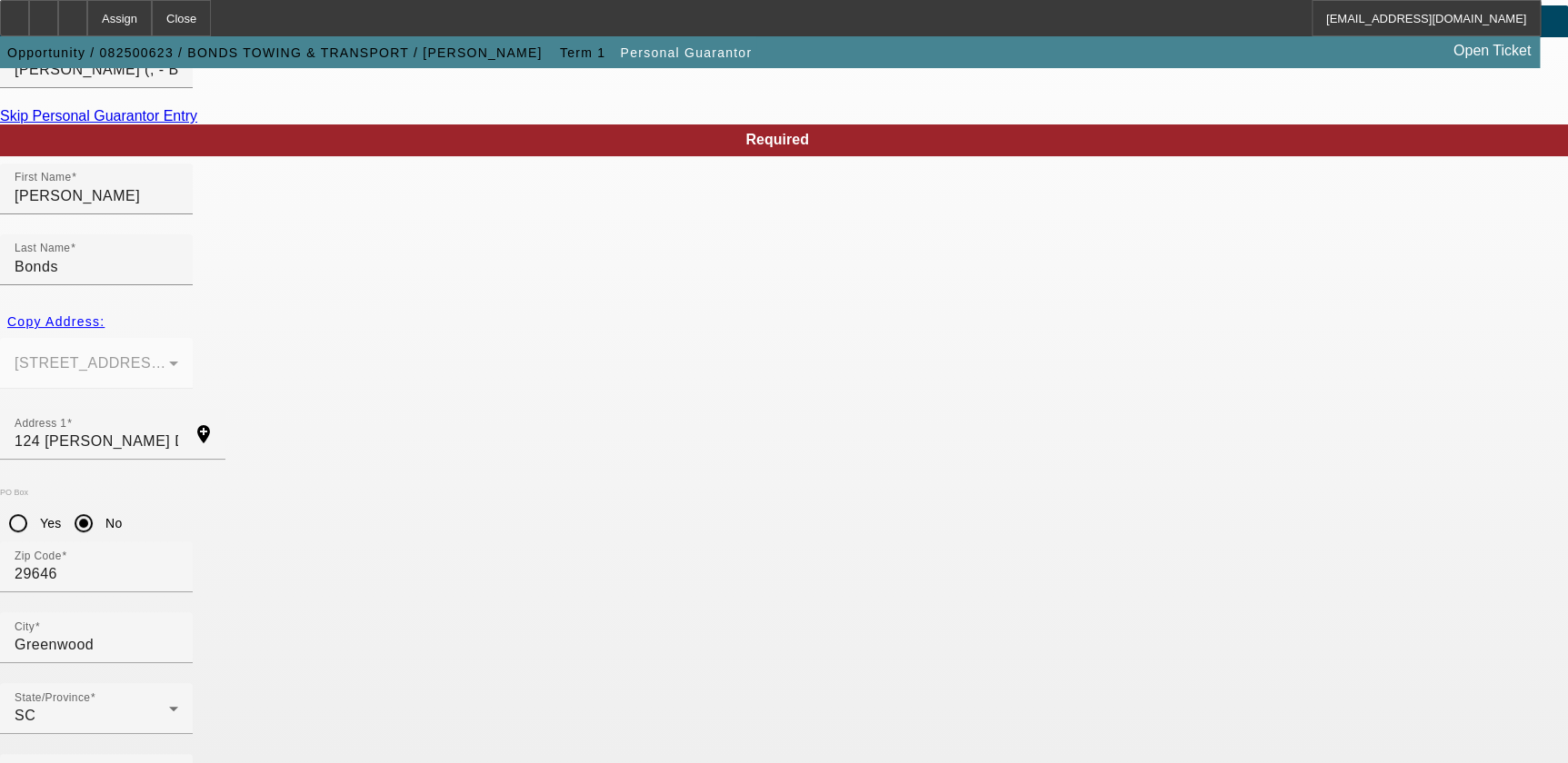
scroll to position [120, 0]
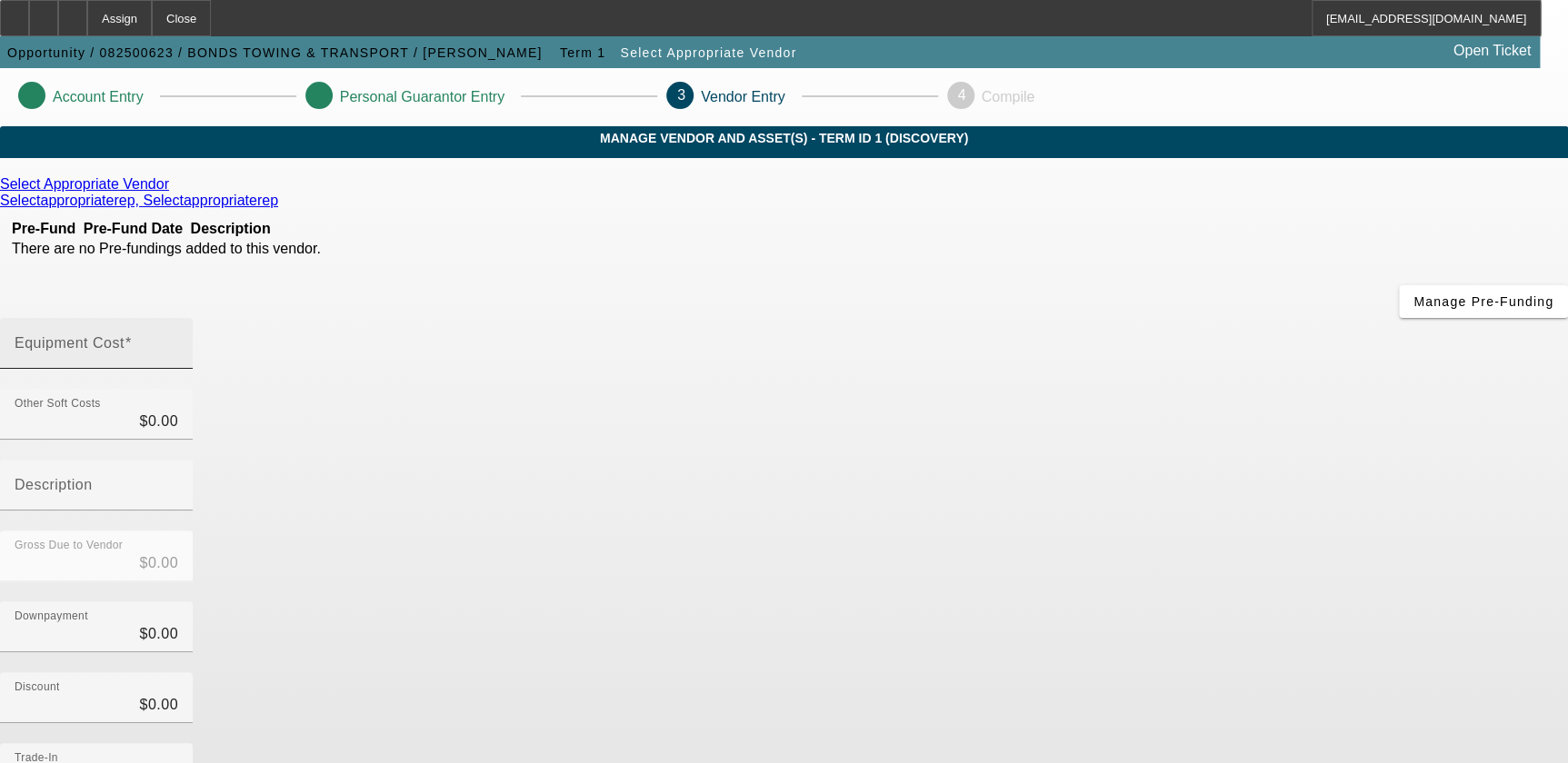
click at [178, 340] on input "Equipment Cost" at bounding box center [96, 351] width 164 height 22
type input "4"
type input "$4.00"
type input "40"
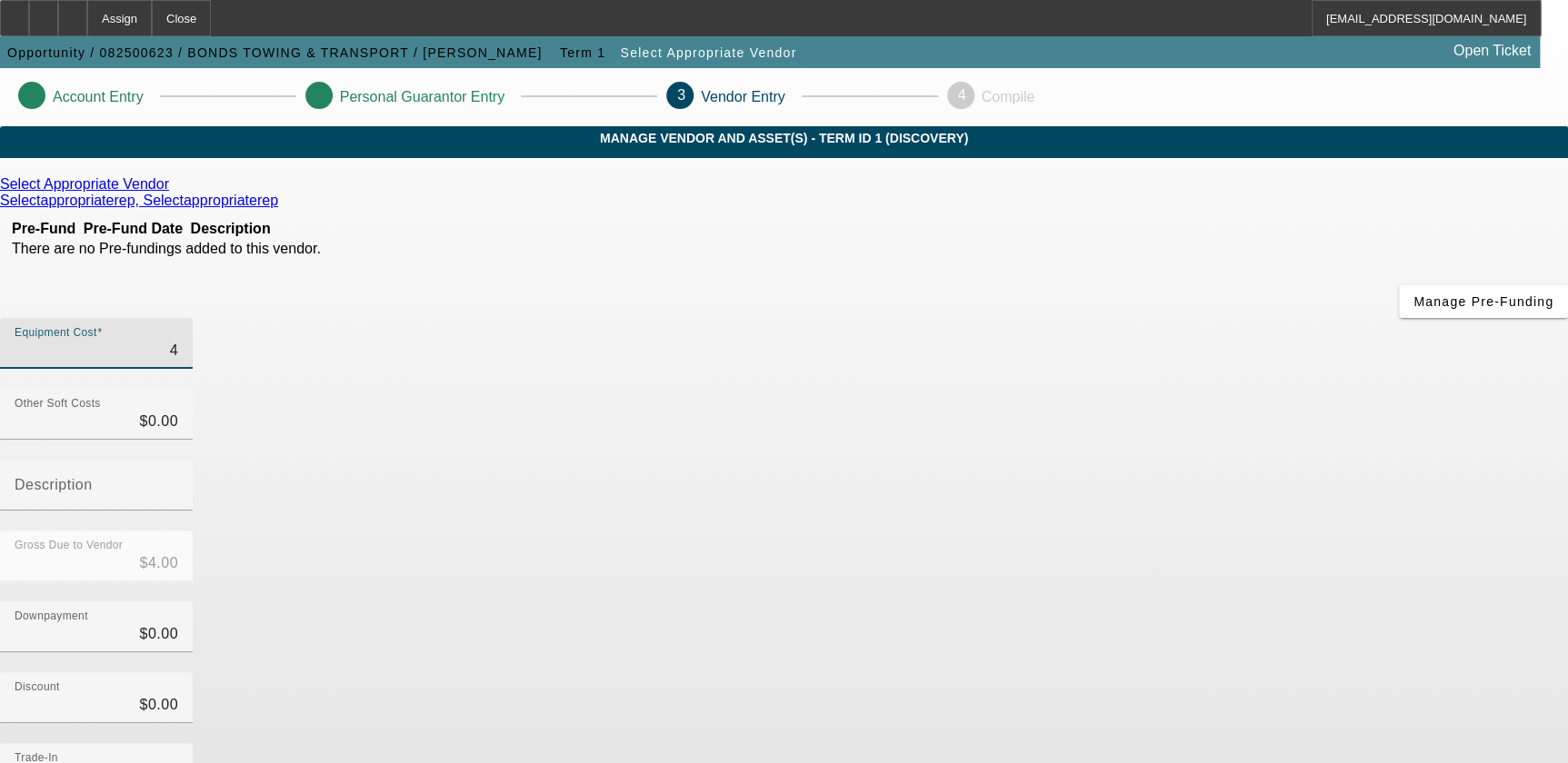
type input "$40.00"
type input "400"
type input "$400.00"
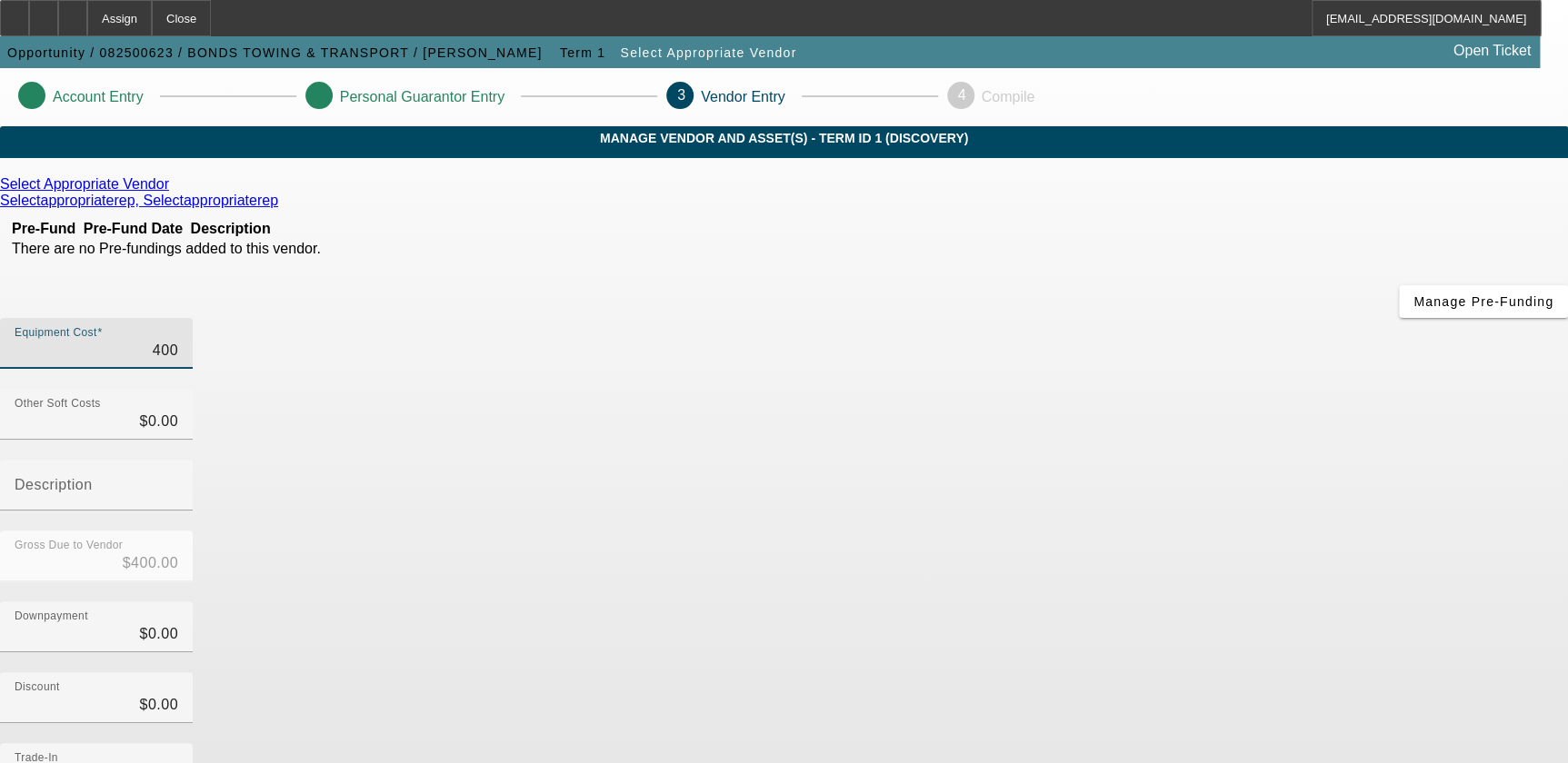
type input "4000"
type input "$4,000.00"
type input "40000"
type input "$40,000.00"
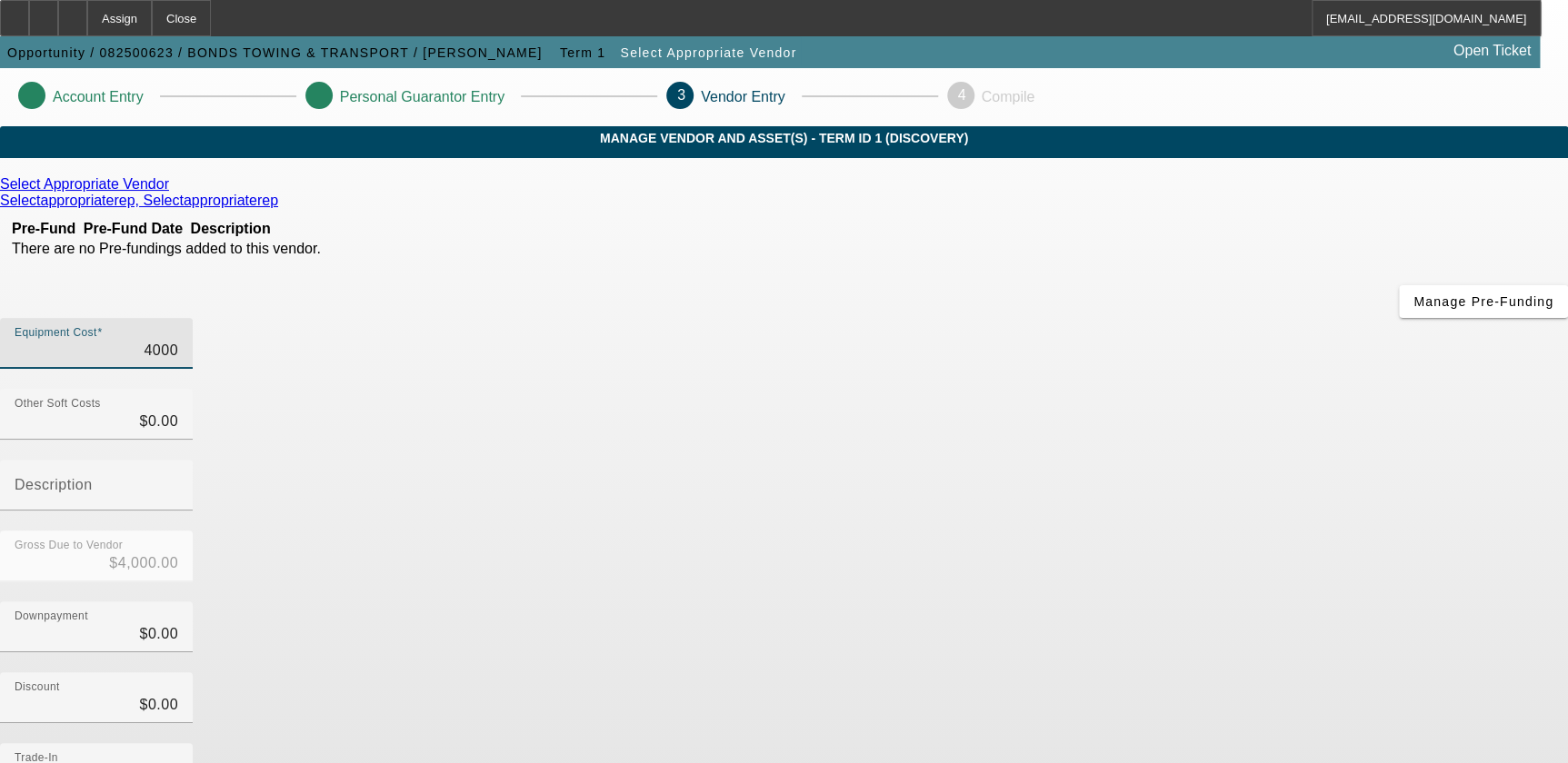
type input "$40,000.00"
click at [1106, 531] on div "Gross Due to Vendor $40,000.00" at bounding box center [784, 566] width 1568 height 71
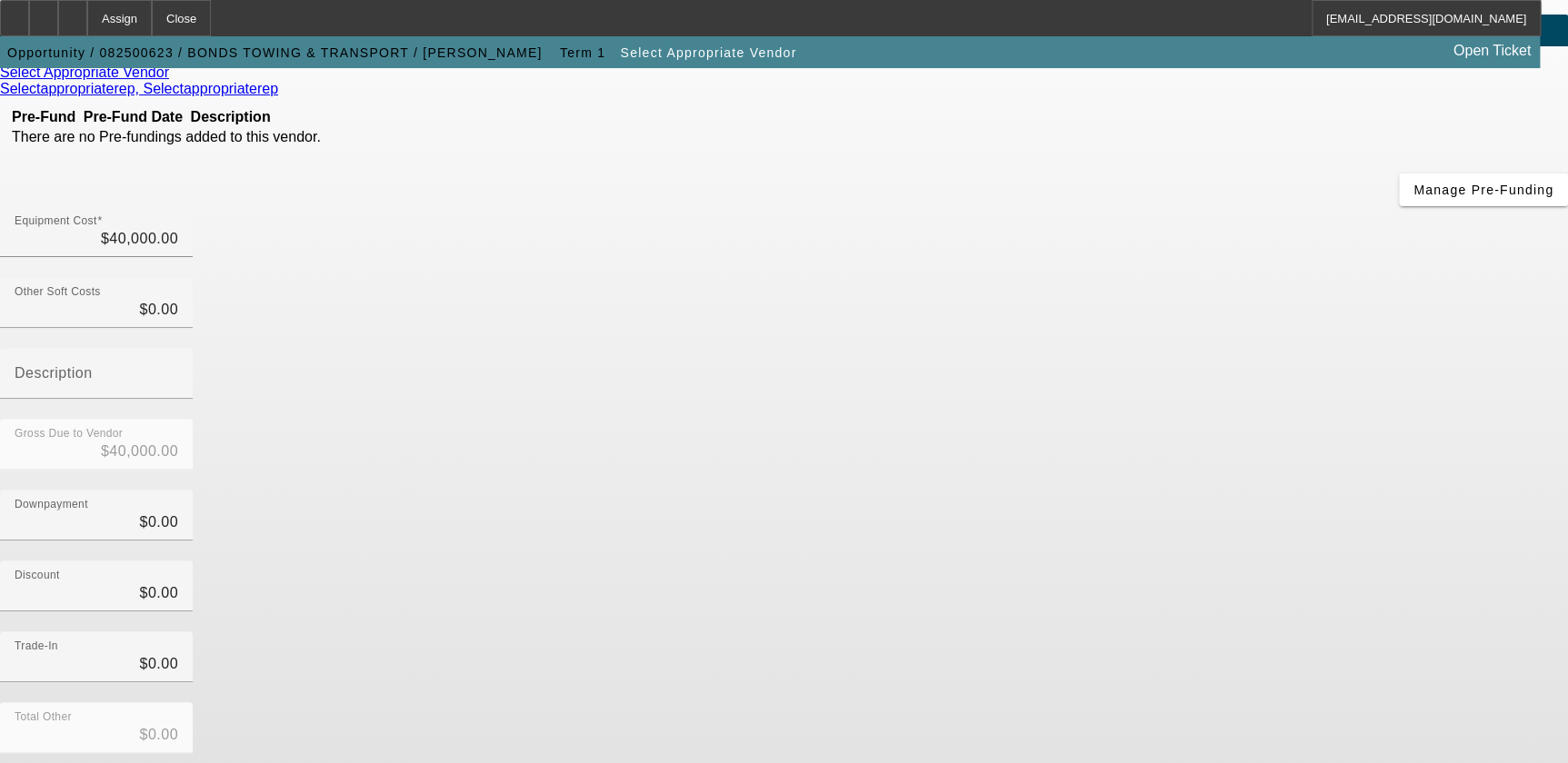
scroll to position [152, 0]
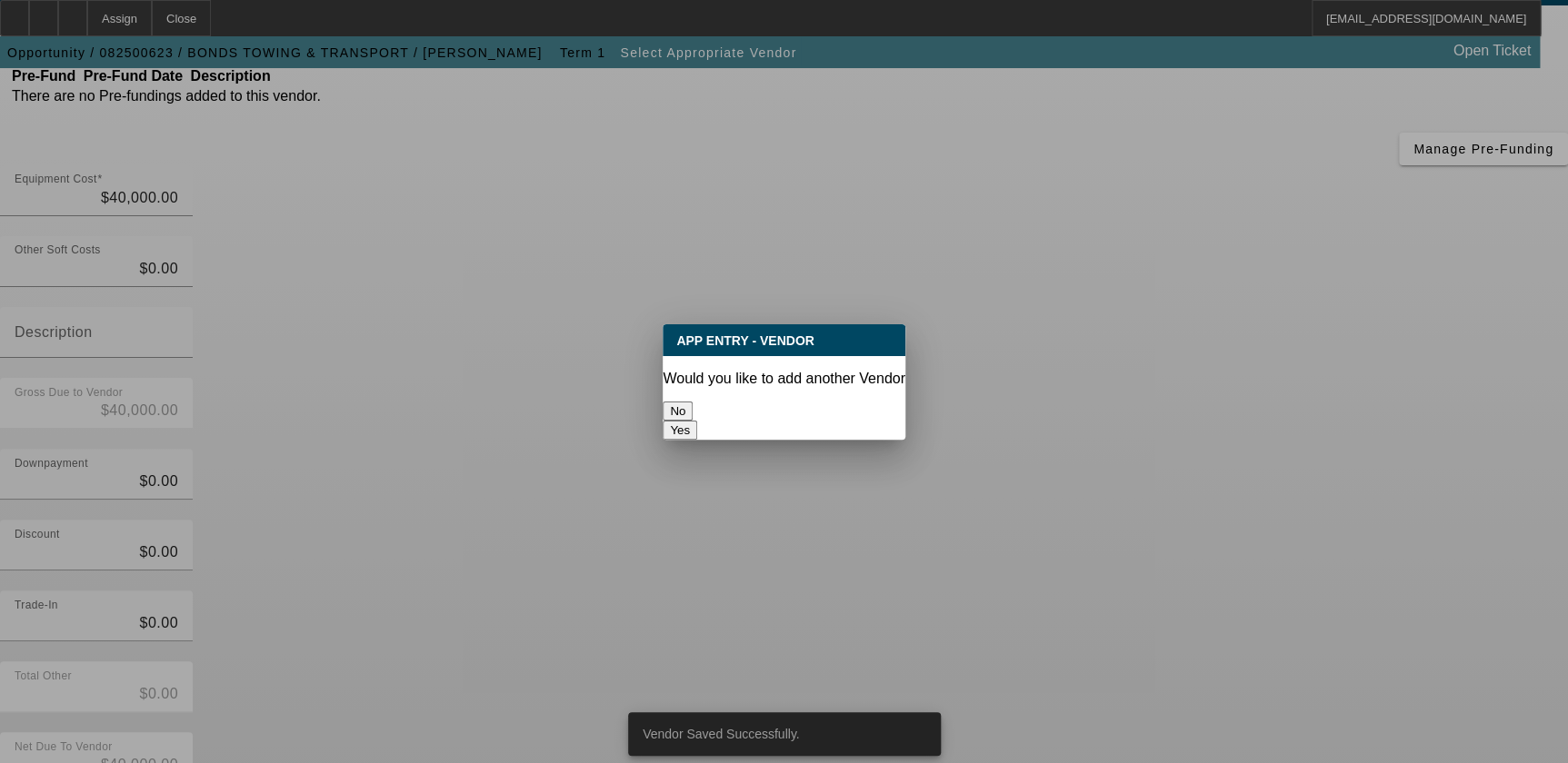
scroll to position [0, 0]
click at [693, 401] on button "No" at bounding box center [677, 410] width 30 height 19
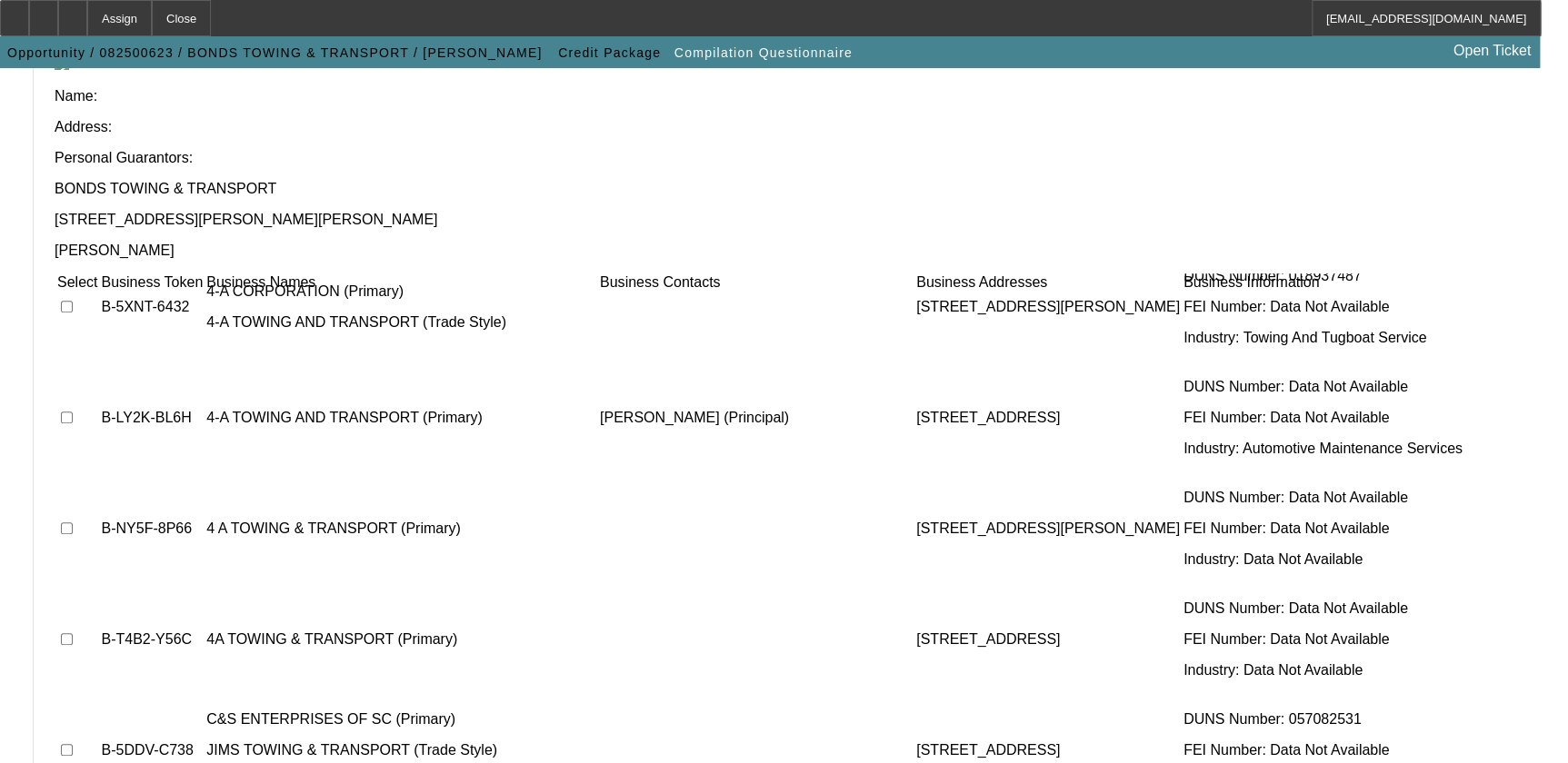
scroll to position [82, 0]
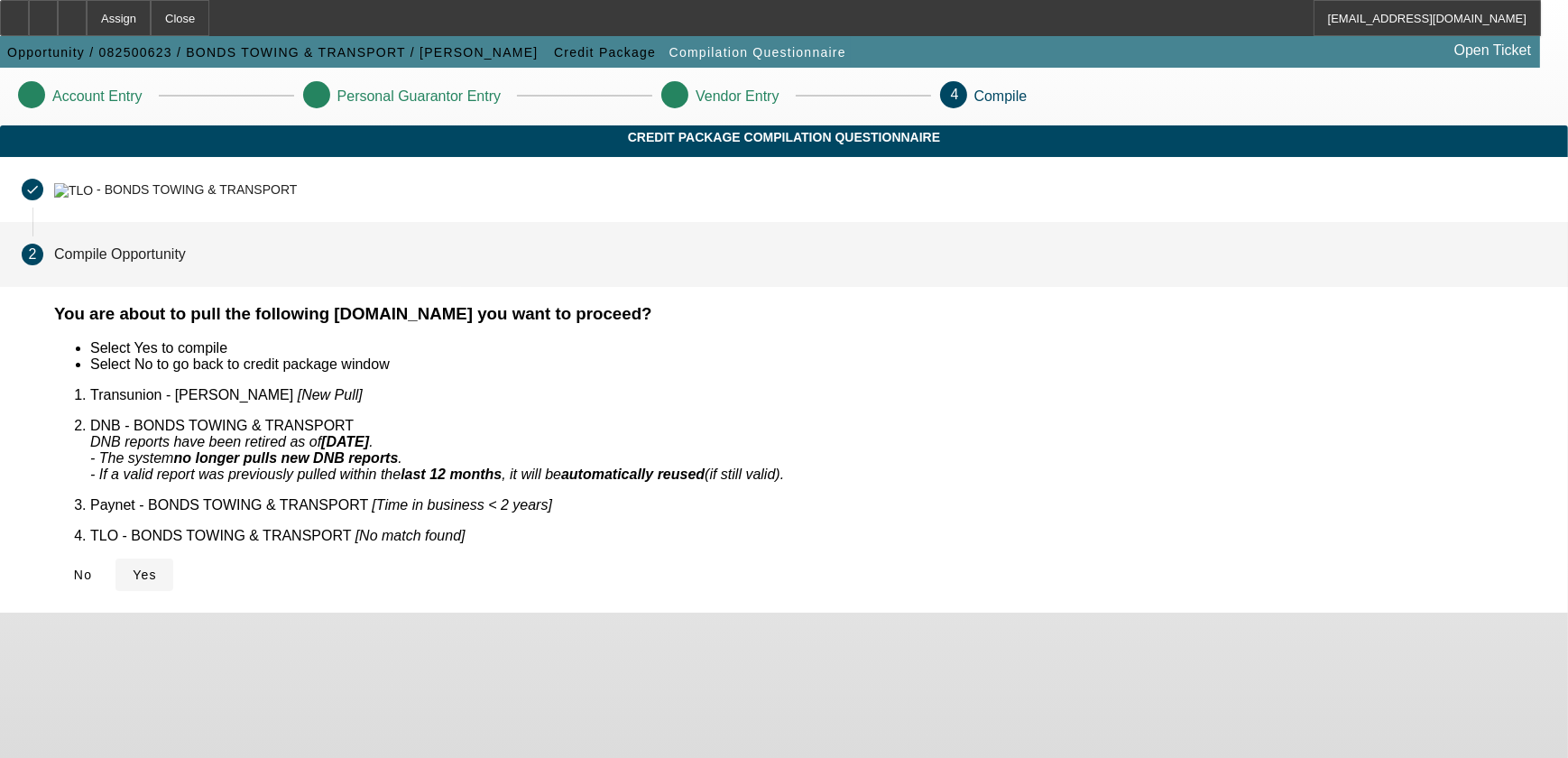
click at [132, 567] on icon at bounding box center [132, 575] width 0 height 15
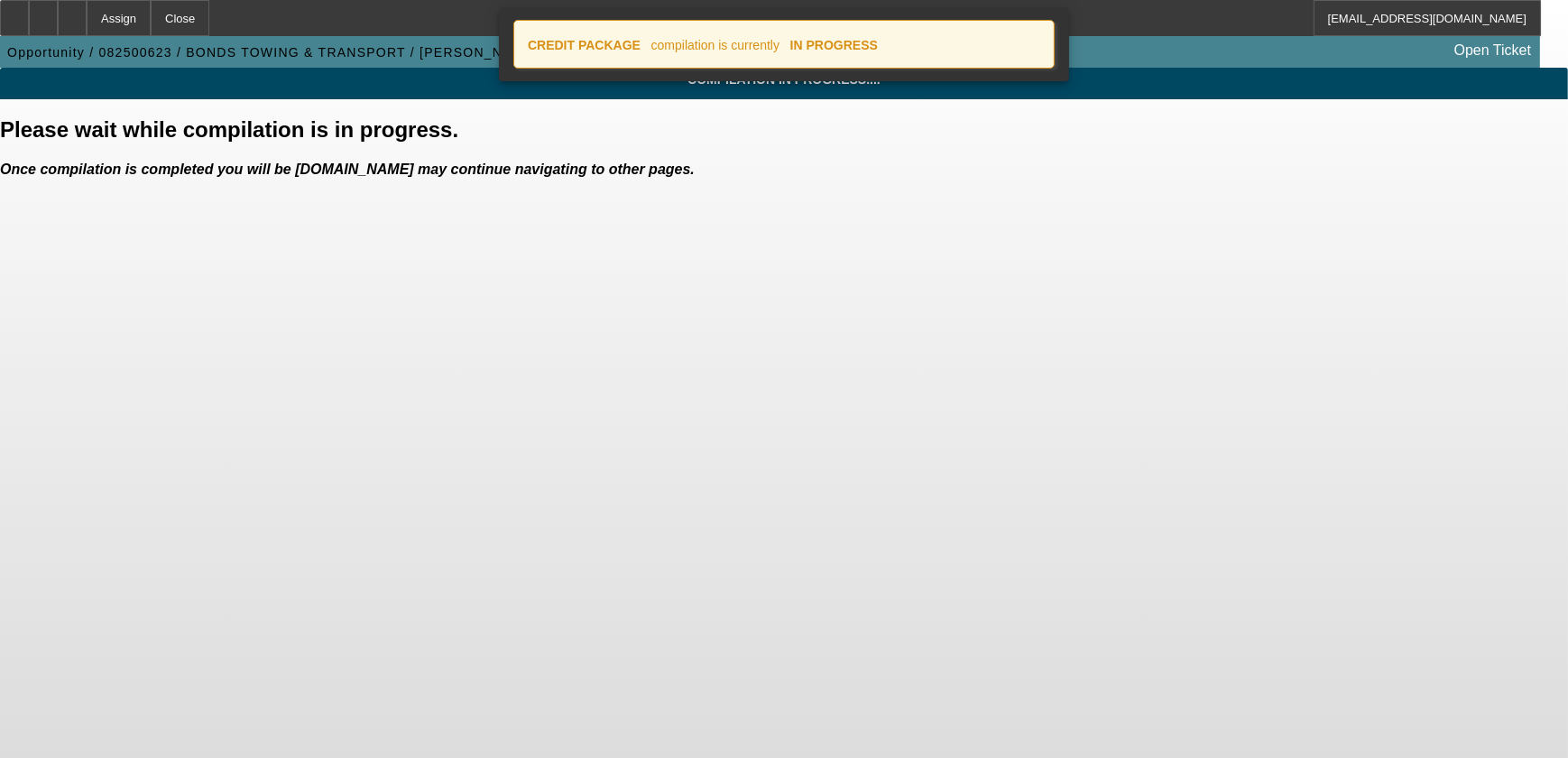
click at [1040, 39] on icon at bounding box center [1040, 39] width 0 height 0
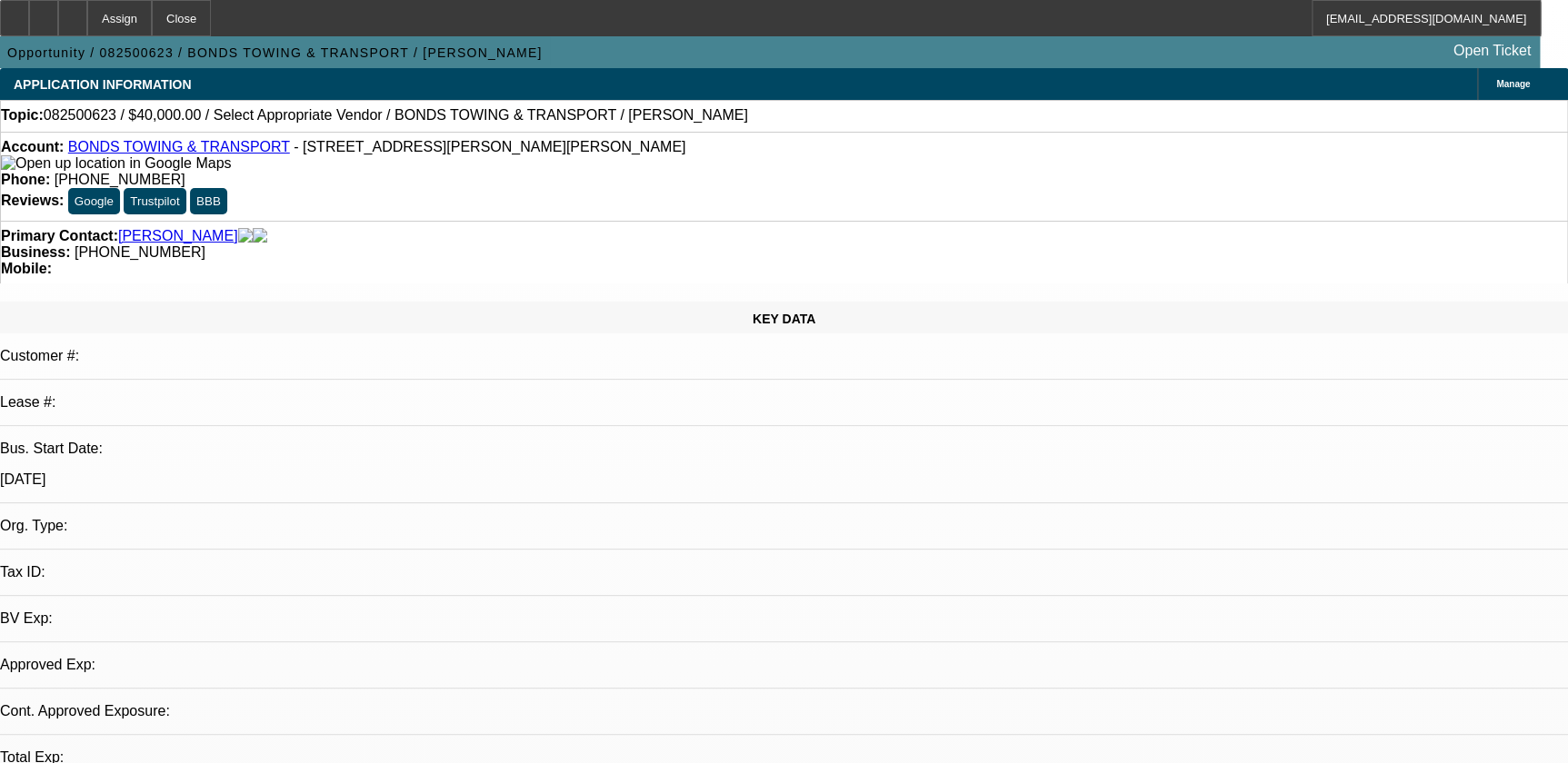
select select "0"
select select "2"
select select "0.1"
select select "1"
select select "2"
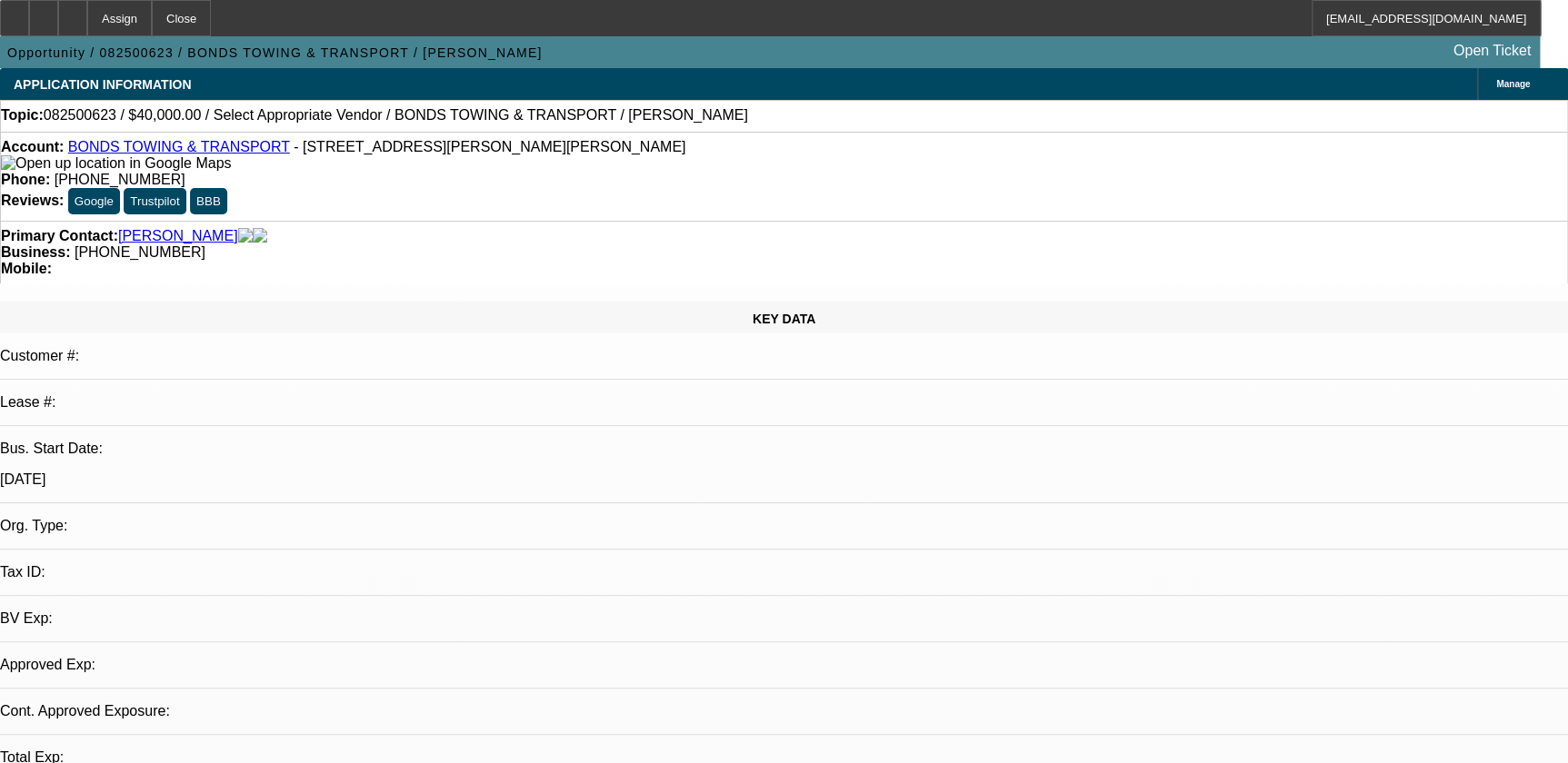
select select "4"
click at [87, 25] on div at bounding box center [73, 18] width 29 height 37
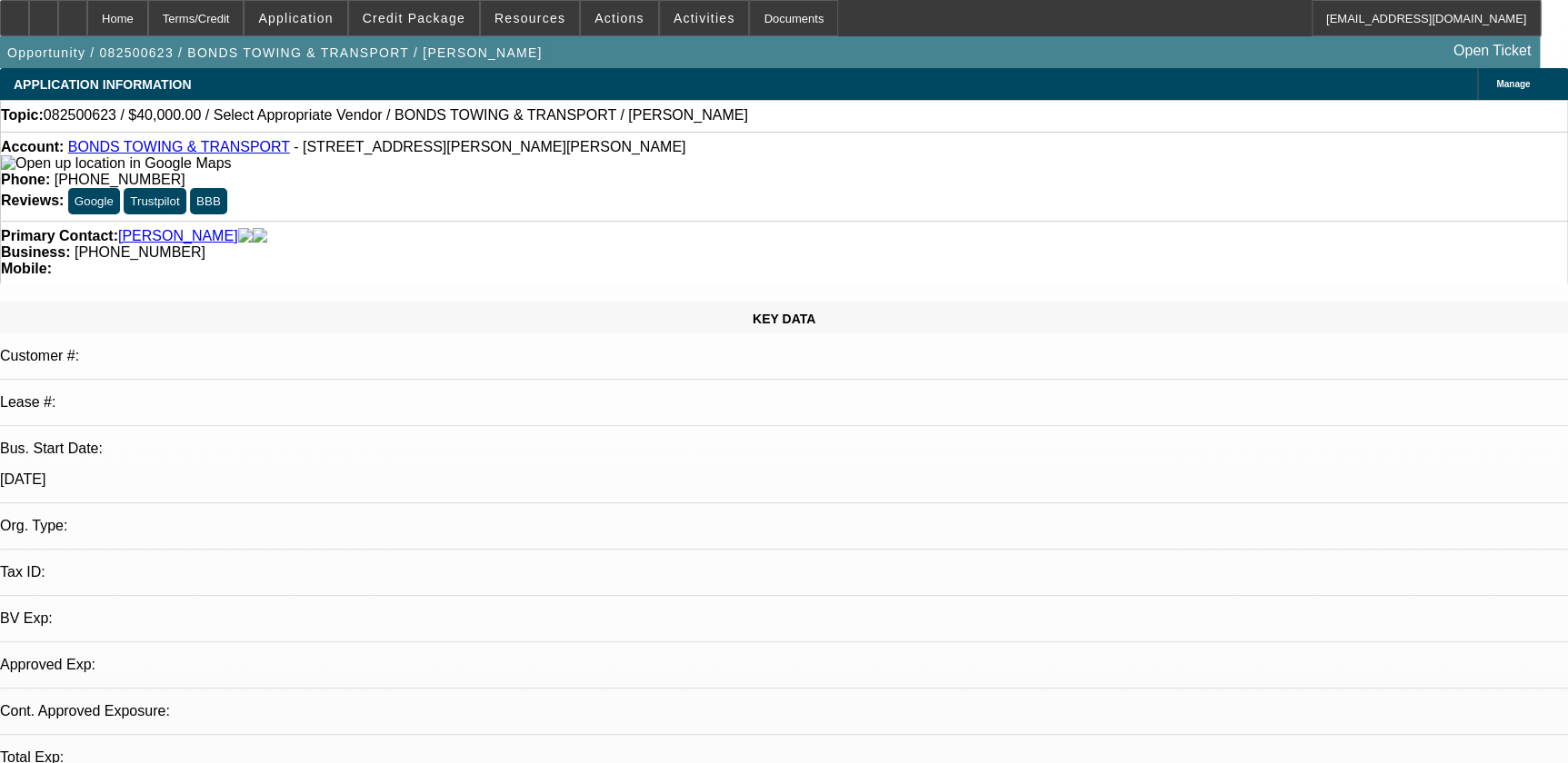
select select "0"
select select "2"
select select "0.1"
select select "1"
select select "2"
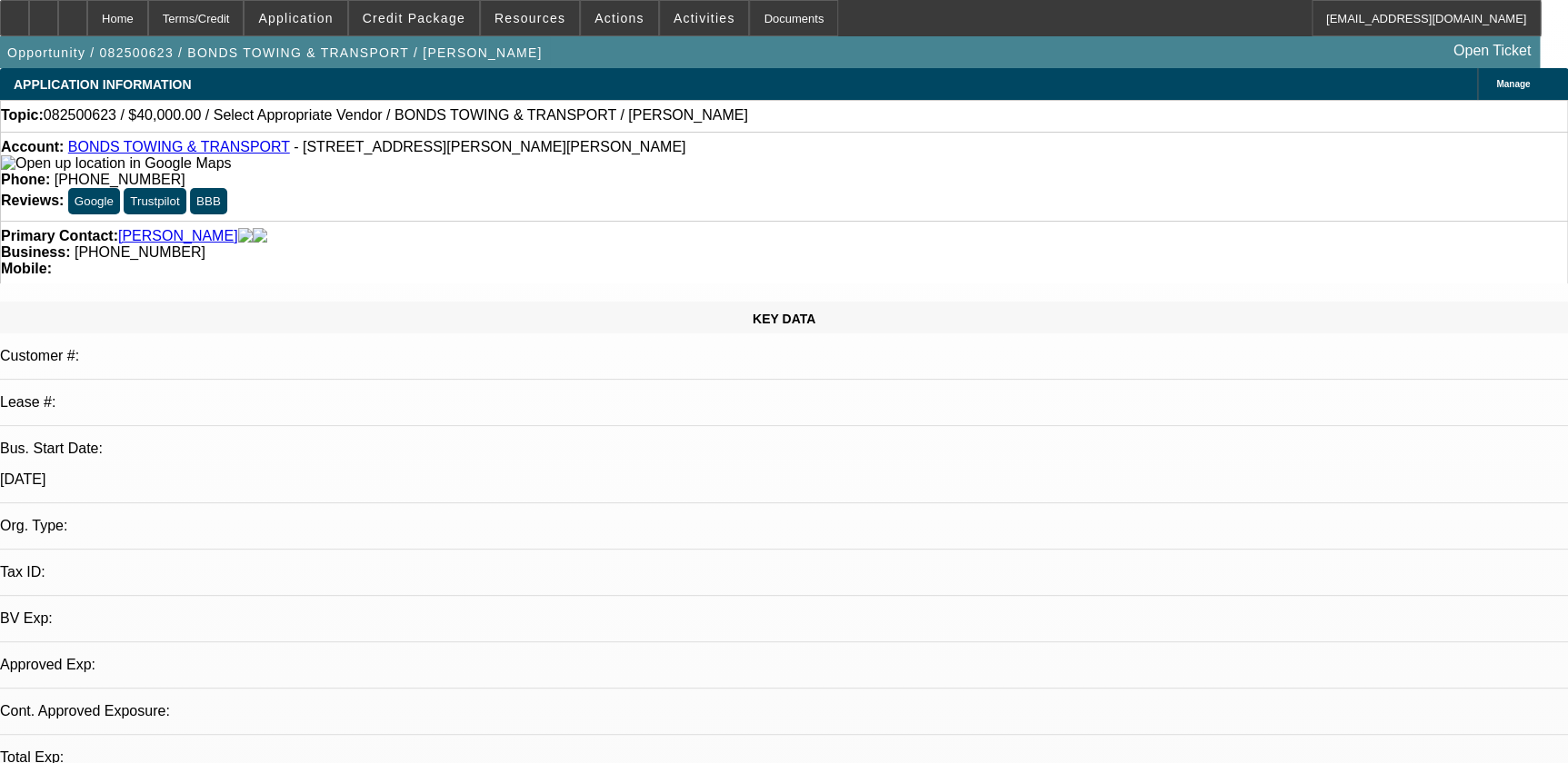
select select "4"
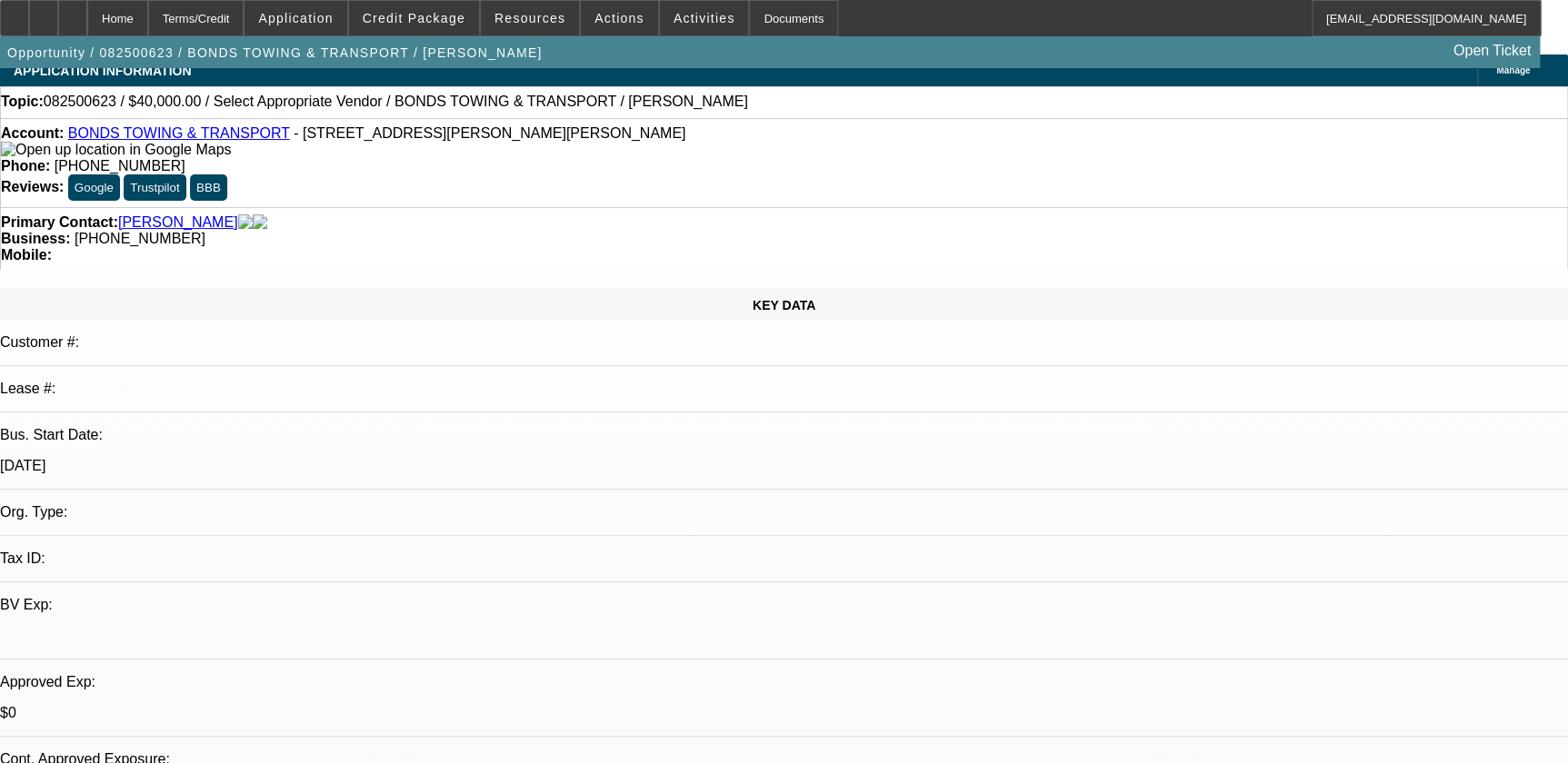
scroll to position [412, 0]
